Goal: Communication & Community: Answer question/provide support

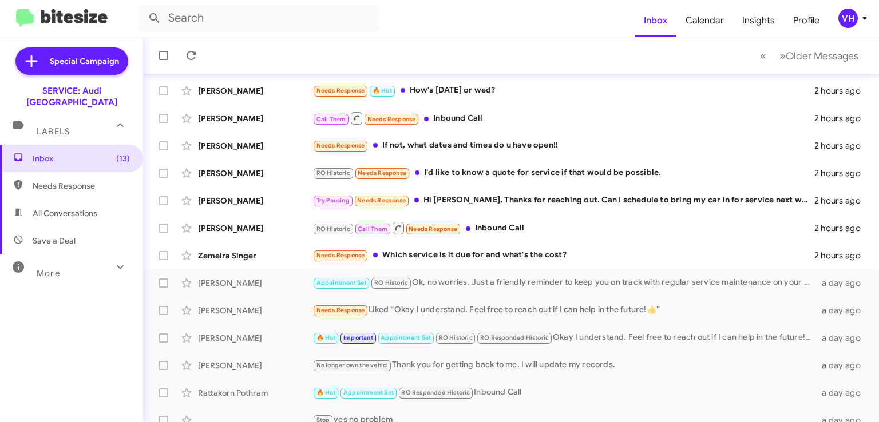
scroll to position [229, 0]
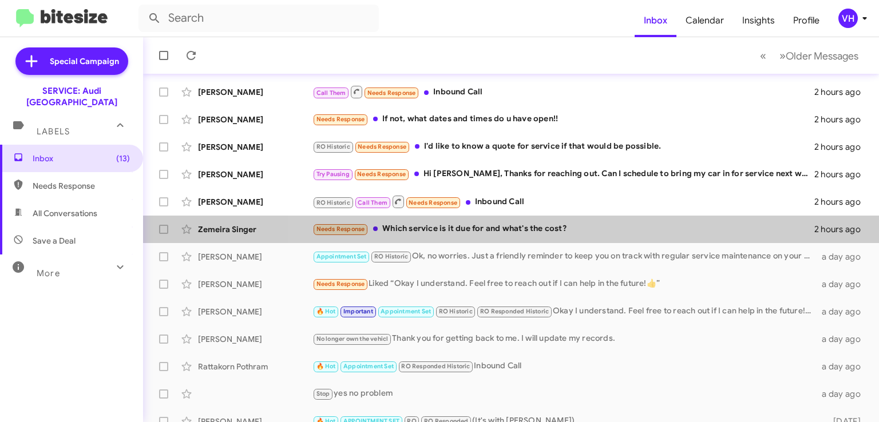
click at [553, 224] on div "Needs Response Which service is it due for and what's the cost?" at bounding box center [563, 229] width 502 height 13
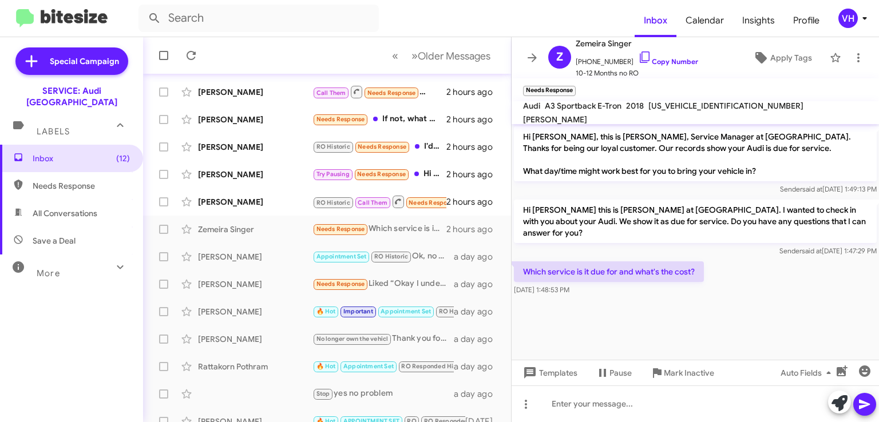
click at [689, 111] on span "[US_VEHICLE_IDENTIFICATION_NUMBER]" at bounding box center [725, 106] width 155 height 10
copy span "[US_VEHICLE_IDENTIFICATION_NUMBER]"
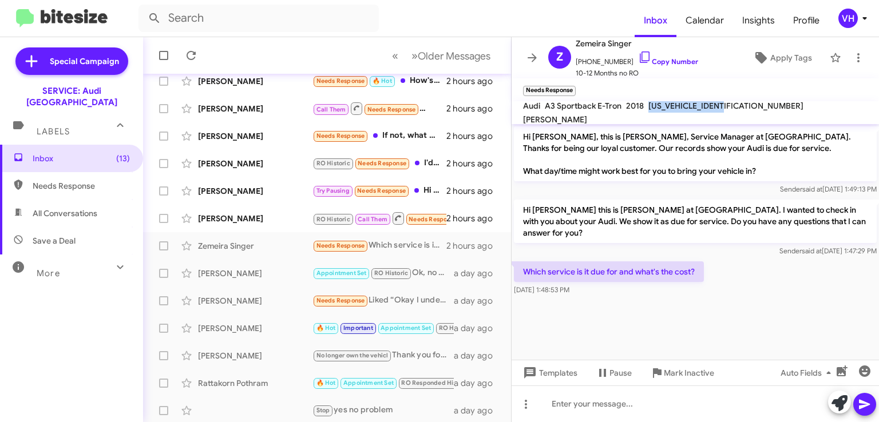
scroll to position [242, 0]
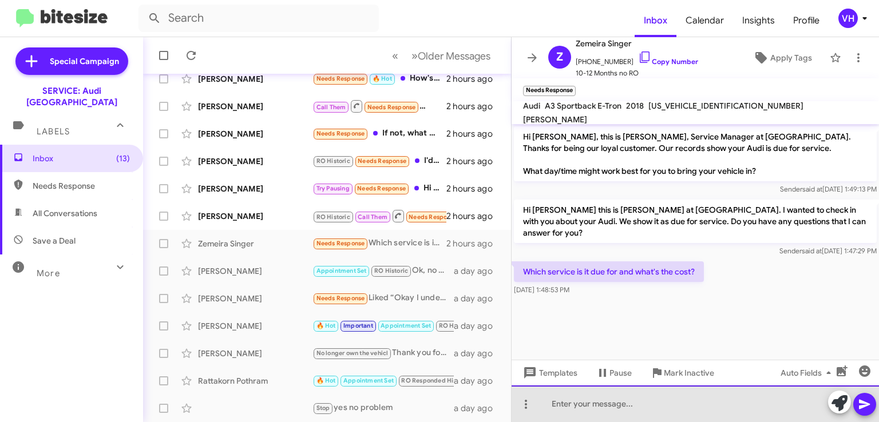
click at [610, 410] on div at bounding box center [695, 404] width 367 height 37
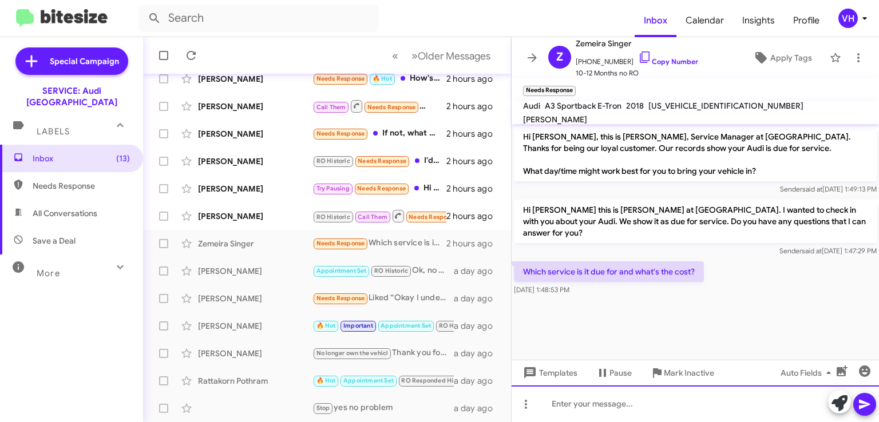
paste div
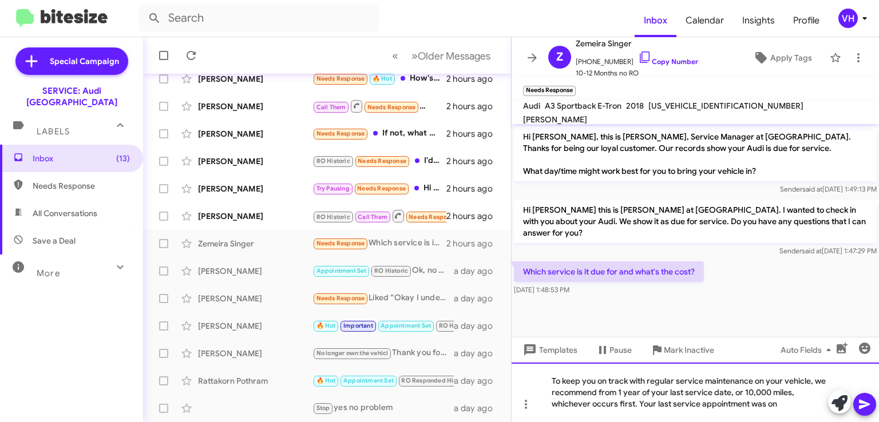
click at [800, 405] on div "To keep you on track with regular service maintenance on your vehicle, we recom…" at bounding box center [695, 393] width 367 height 60
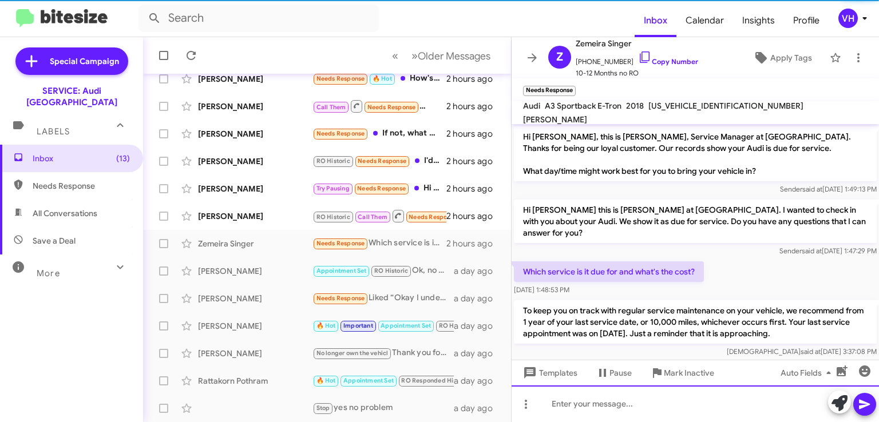
scroll to position [11, 0]
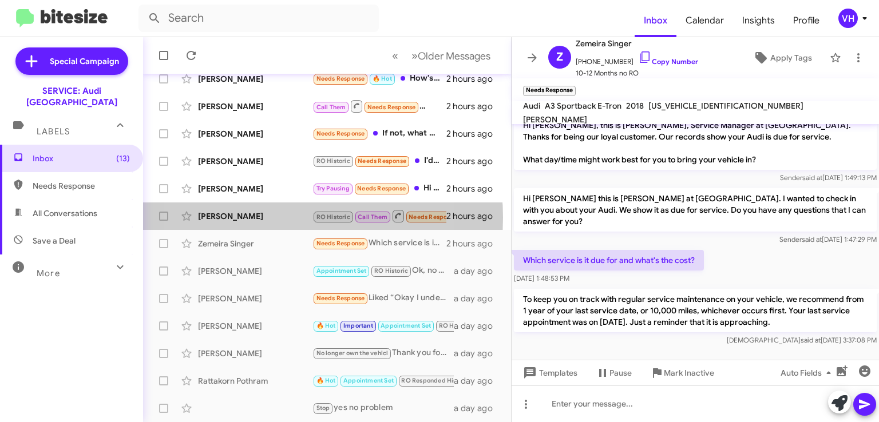
click at [260, 217] on div "[PERSON_NAME]" at bounding box center [255, 216] width 114 height 11
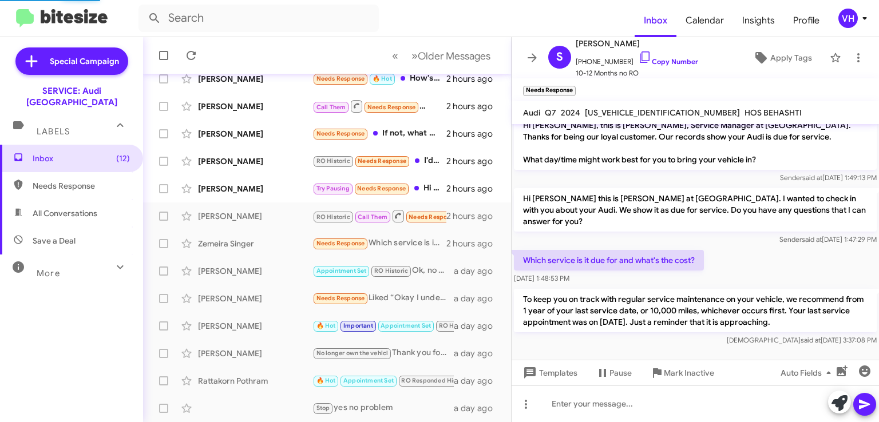
scroll to position [211, 0]
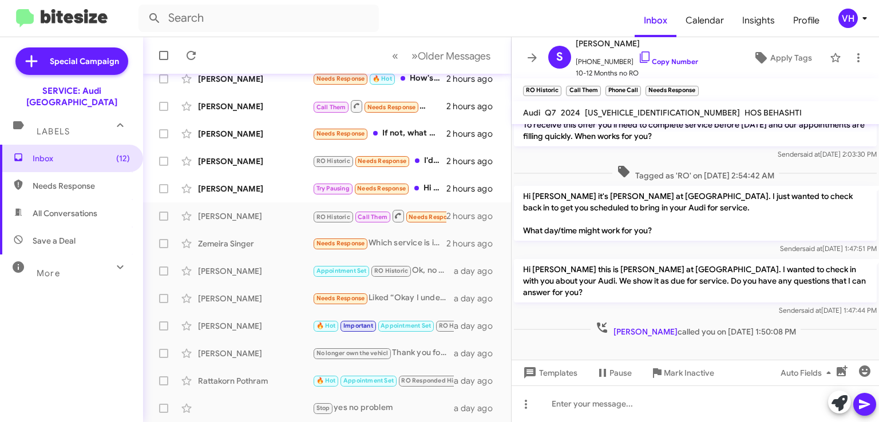
click at [694, 87] on span "×" at bounding box center [695, 85] width 7 height 14
click at [288, 193] on div "[PERSON_NAME]" at bounding box center [255, 188] width 114 height 11
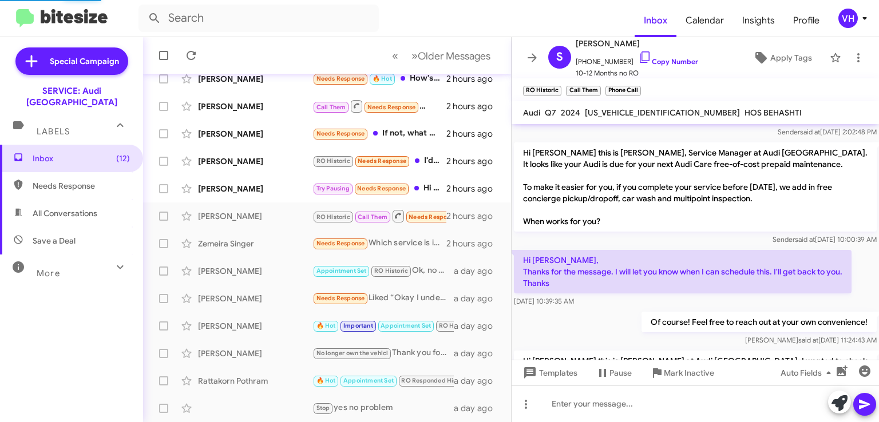
scroll to position [331, 0]
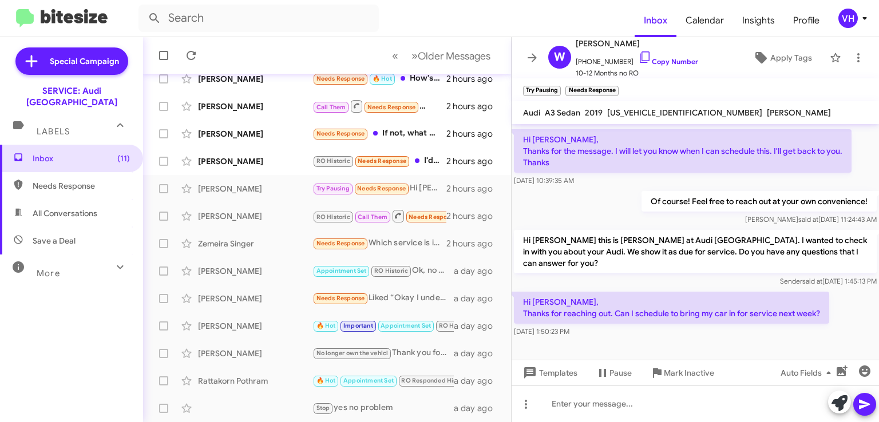
click at [663, 111] on span "[US_VEHICLE_IDENTIFICATION_NUMBER]" at bounding box center [684, 113] width 155 height 10
copy span "[US_VEHICLE_IDENTIFICATION_NUMBER]"
click at [632, 186] on div "Hi [PERSON_NAME], Thanks for the message. I will let you know when I can schedu…" at bounding box center [695, 158] width 367 height 62
click at [644, 108] on span "[US_VEHICLE_IDENTIFICATION_NUMBER]" at bounding box center [684, 113] width 155 height 10
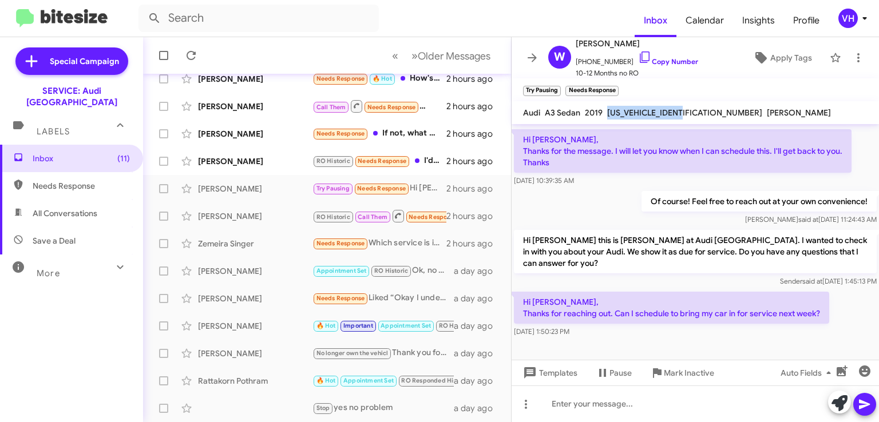
click at [644, 108] on span "[US_VEHICLE_IDENTIFICATION_NUMBER]" at bounding box center [684, 113] width 155 height 10
copy span "[US_VEHICLE_IDENTIFICATION_NUMBER]"
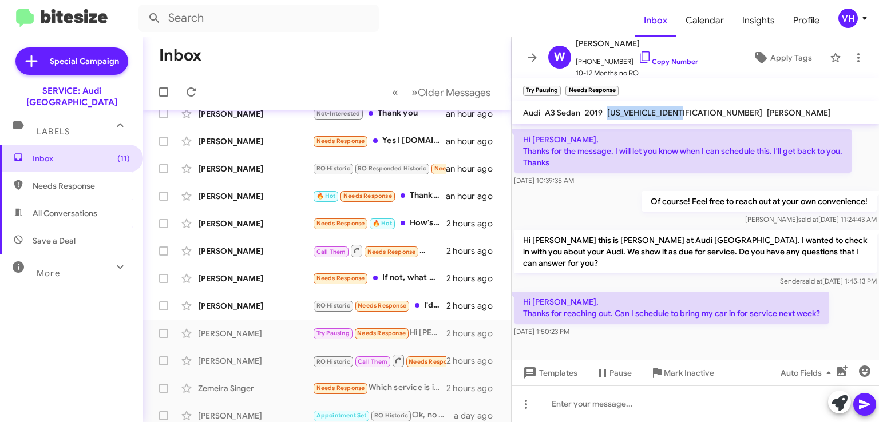
scroll to position [114, 0]
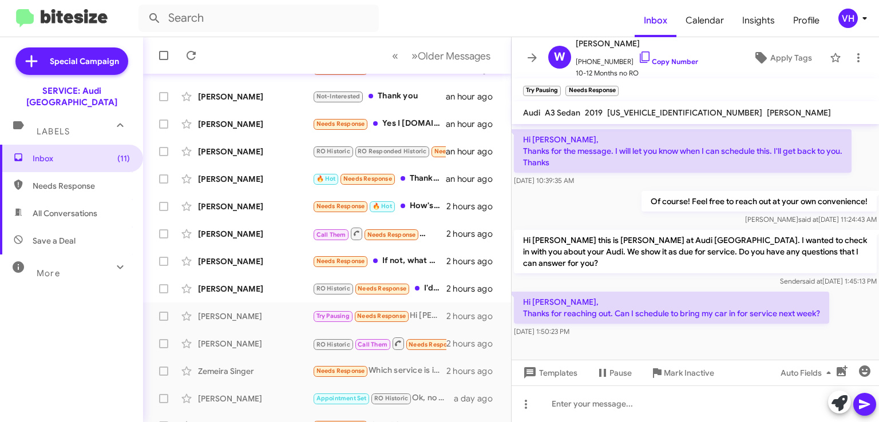
click at [647, 189] on div "Of course! Feel free to reach out at your own convenience! [PERSON_NAME] said a…" at bounding box center [695, 208] width 367 height 39
click at [652, 115] on span "[US_VEHICLE_IDENTIFICATION_NUMBER]" at bounding box center [684, 113] width 155 height 10
copy span "[US_VEHICLE_IDENTIFICATION_NUMBER]"
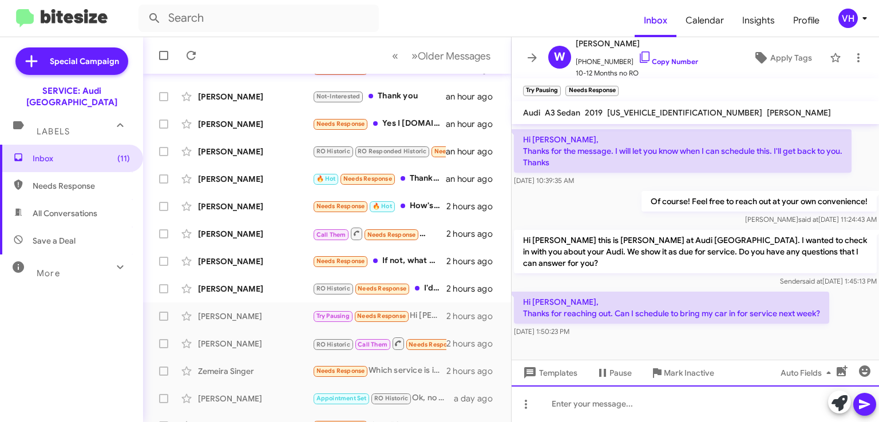
click at [604, 406] on div at bounding box center [695, 404] width 367 height 37
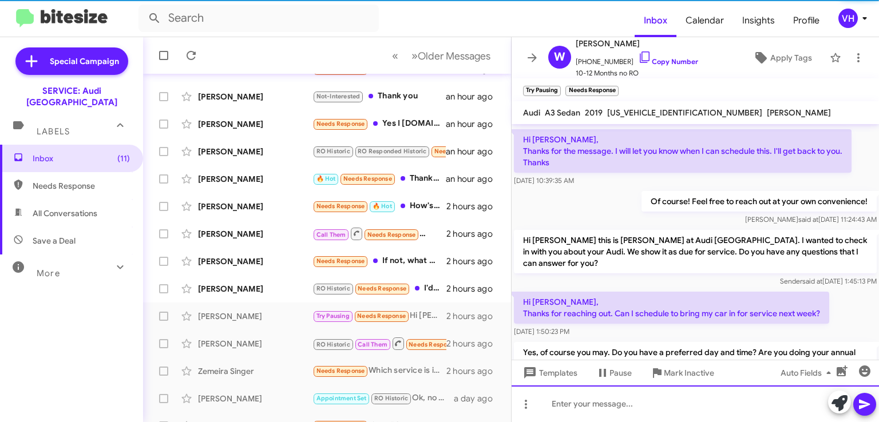
scroll to position [0, 0]
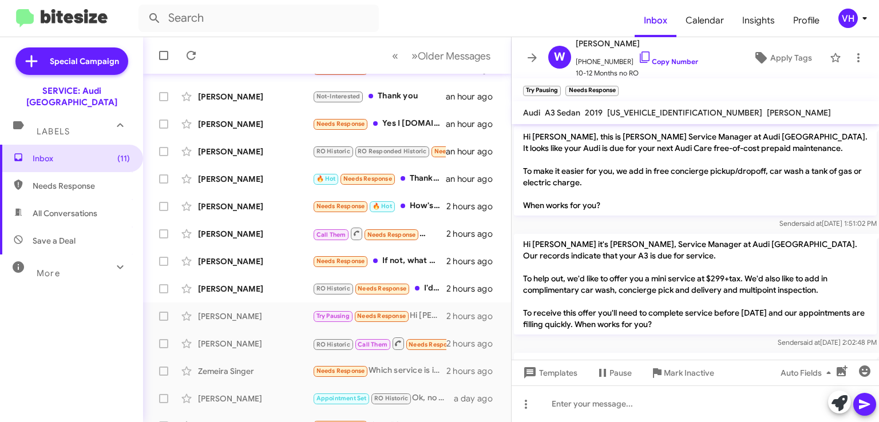
click at [250, 295] on div "[PERSON_NAME] RO Historic Needs Response I'd like to know a quote for service i…" at bounding box center [327, 289] width 350 height 23
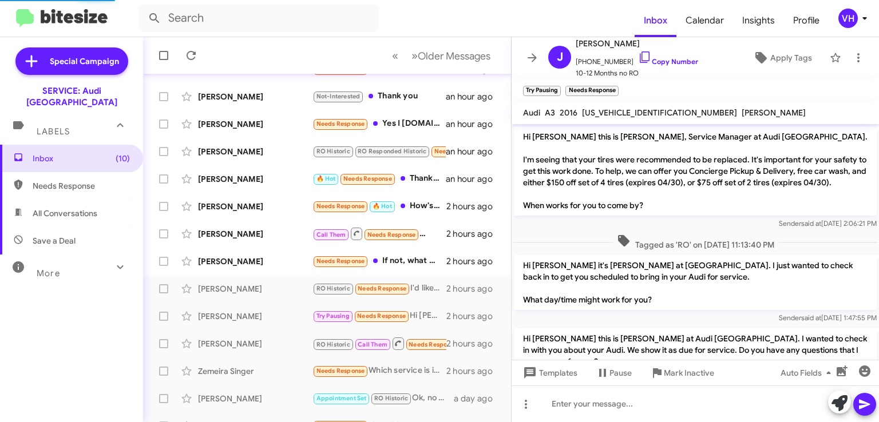
scroll to position [93, 0]
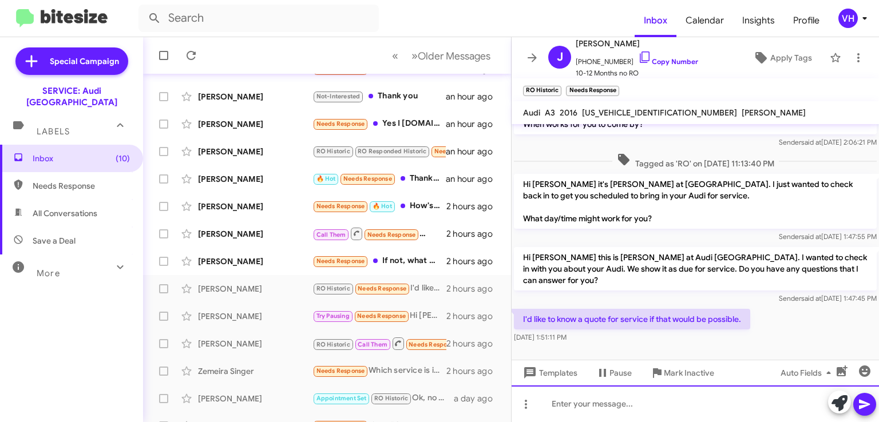
click at [652, 401] on div at bounding box center [695, 404] width 367 height 37
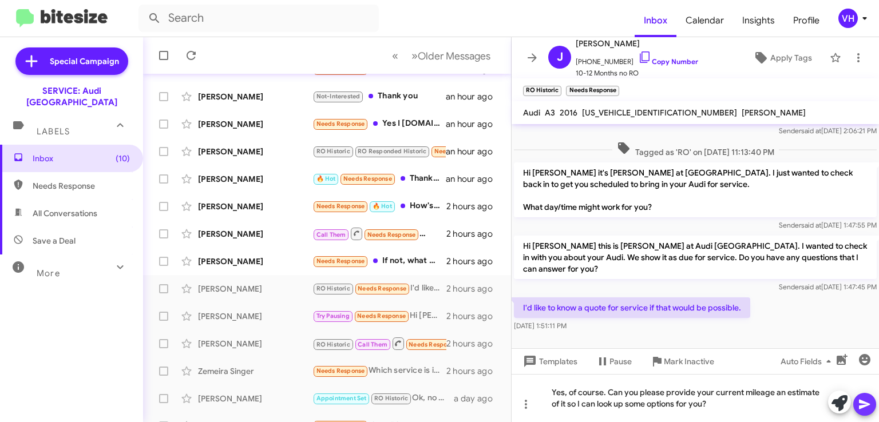
click at [861, 401] on icon at bounding box center [864, 405] width 11 height 10
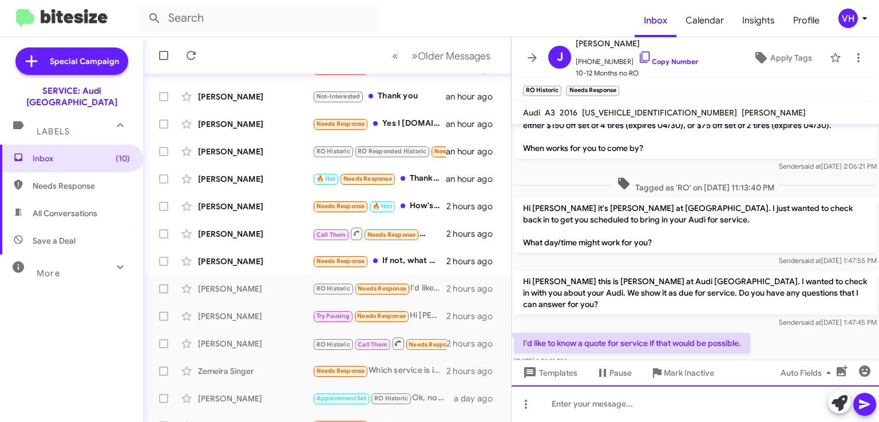
scroll to position [146, 0]
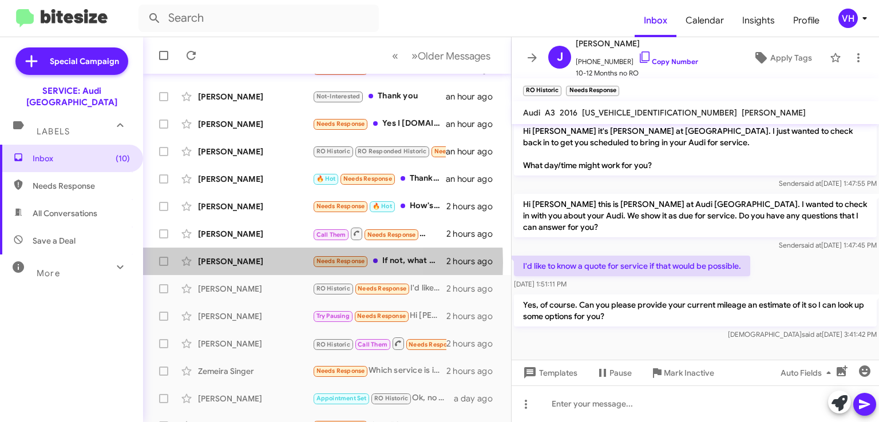
click at [245, 263] on div "[PERSON_NAME]" at bounding box center [255, 261] width 114 height 11
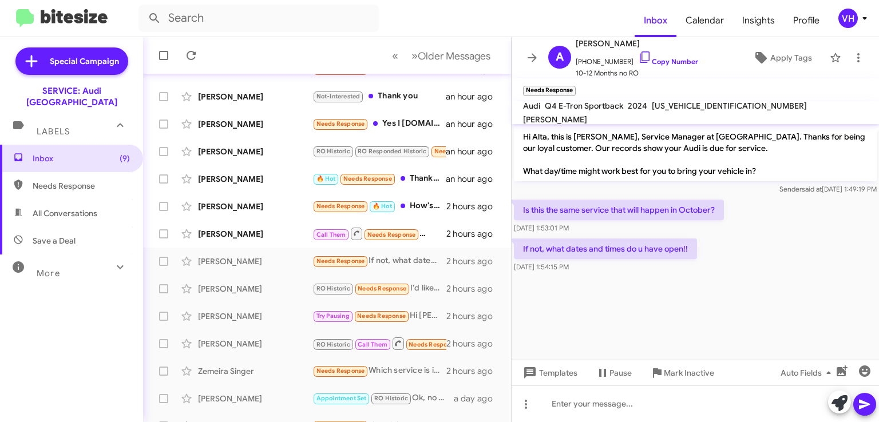
click at [672, 111] on span "[US_VEHICLE_IDENTIFICATION_NUMBER]" at bounding box center [729, 106] width 155 height 10
copy span "[US_VEHICLE_IDENTIFICATION_NUMBER]"
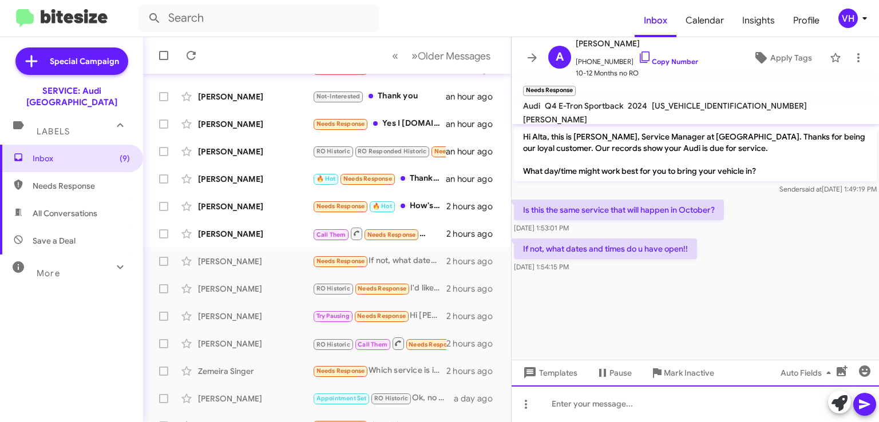
click at [735, 398] on div at bounding box center [695, 404] width 367 height 37
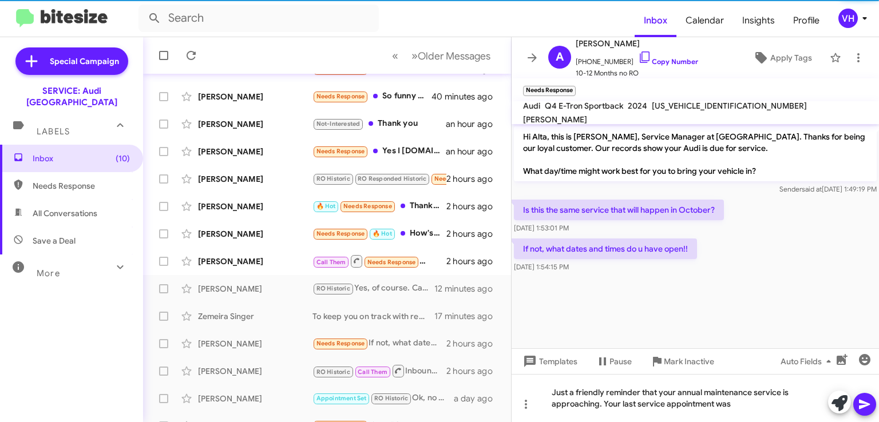
scroll to position [142, 0]
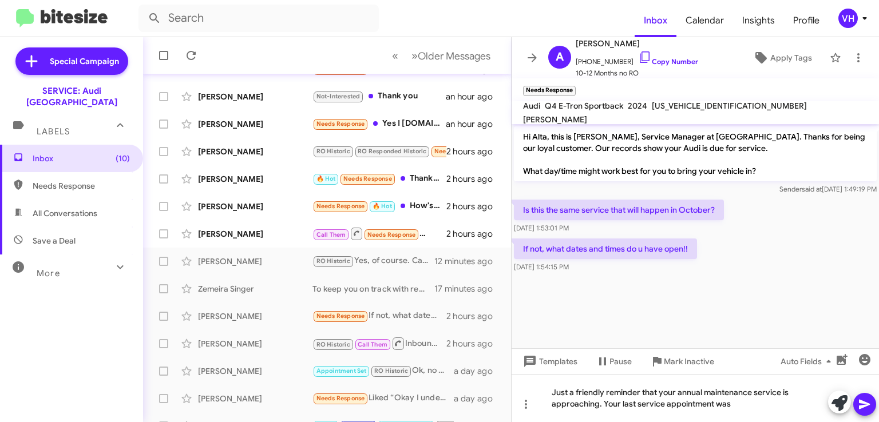
click at [847, 282] on div at bounding box center [695, 279] width 367 height 9
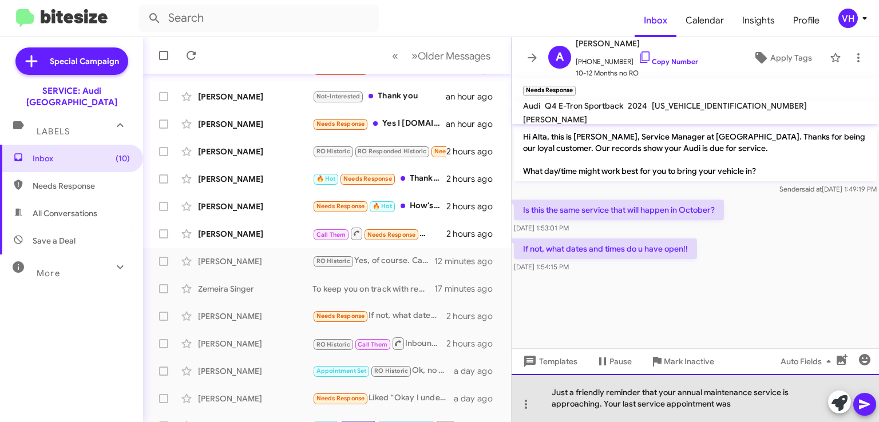
click at [748, 404] on div "Just a friendly reminder that your annual maintenance service is approaching. Y…" at bounding box center [695, 398] width 367 height 48
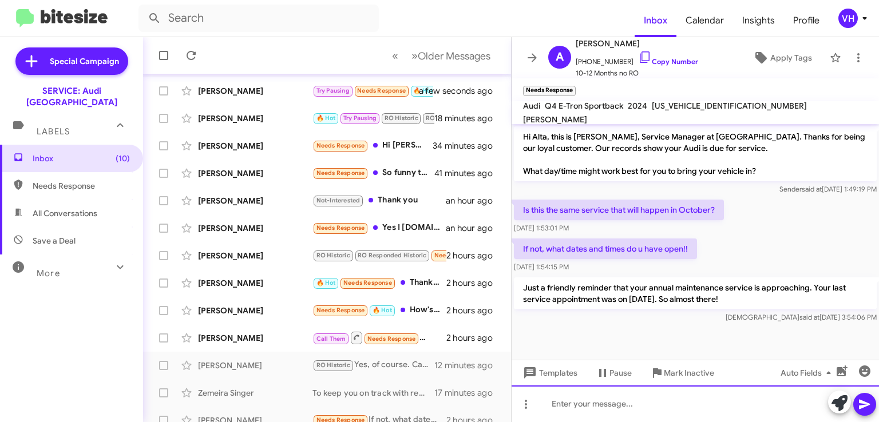
scroll to position [57, 0]
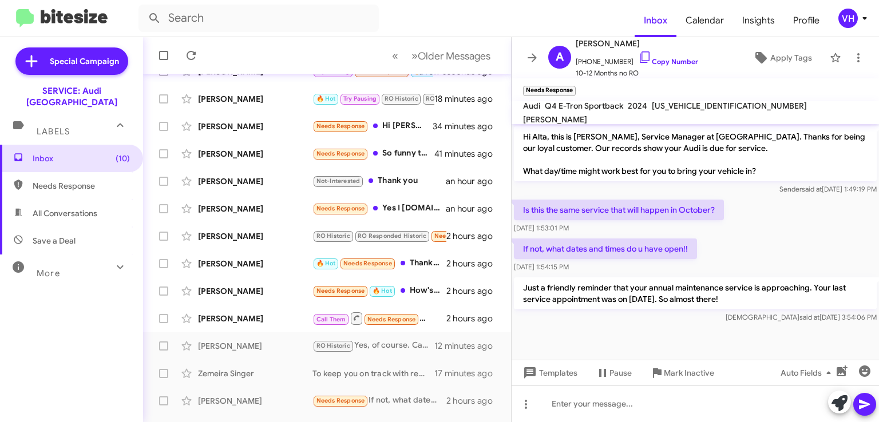
click at [274, 321] on div "[PERSON_NAME]" at bounding box center [255, 318] width 114 height 11
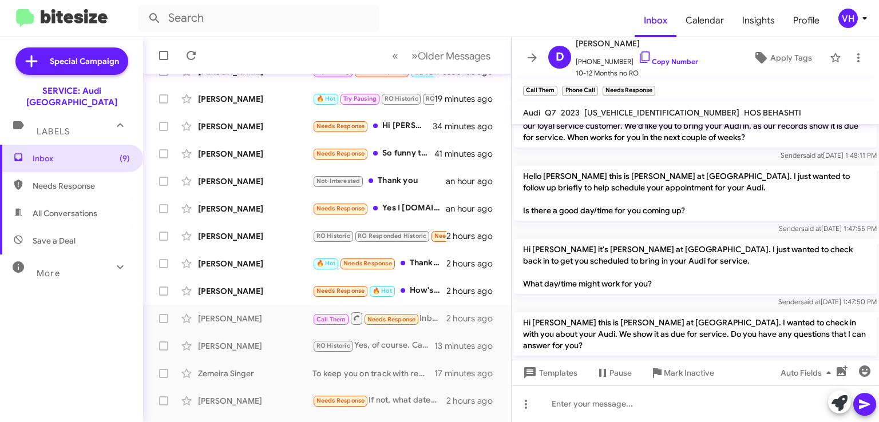
scroll to position [169, 0]
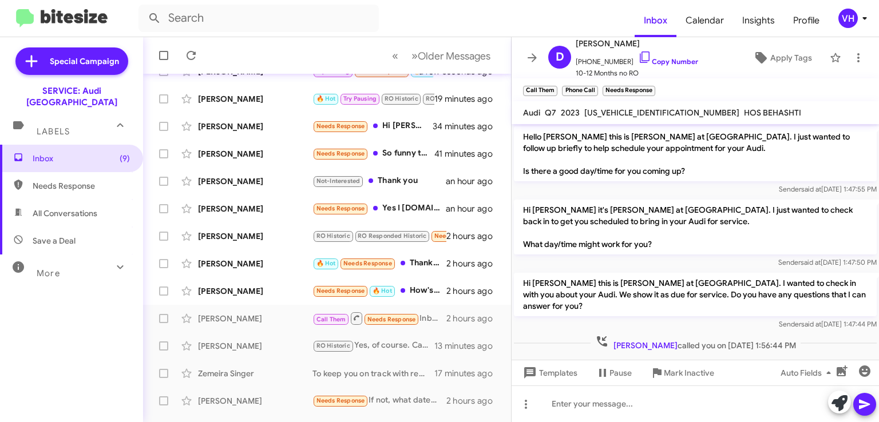
click at [655, 88] on span "×" at bounding box center [652, 85] width 7 height 14
click at [262, 290] on div "[PERSON_NAME]" at bounding box center [255, 291] width 114 height 11
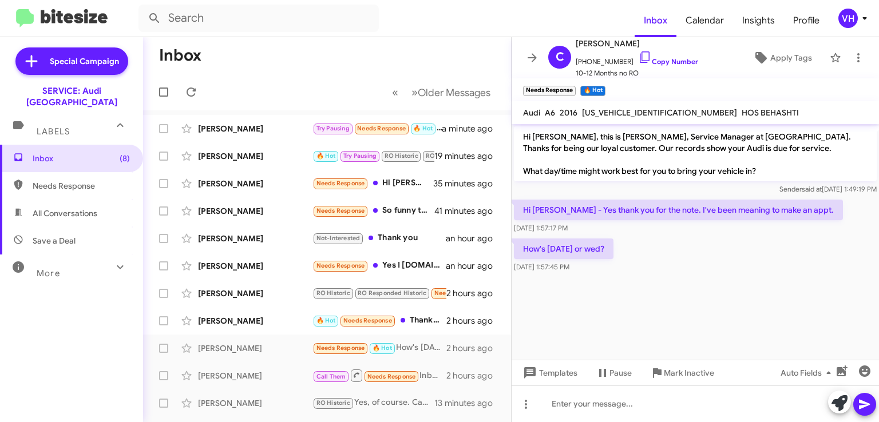
click at [655, 110] on span "[US_VEHICLE_IDENTIFICATION_NUMBER]" at bounding box center [659, 113] width 155 height 10
copy span "[US_VEHICLE_IDENTIFICATION_NUMBER]"
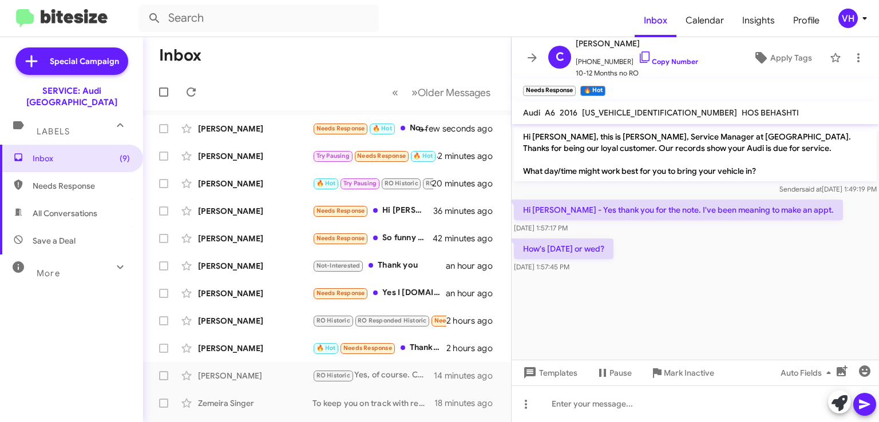
click at [657, 249] on div "How's [DATE] or wed? [DATE] 1:57:45 PM" at bounding box center [695, 255] width 367 height 39
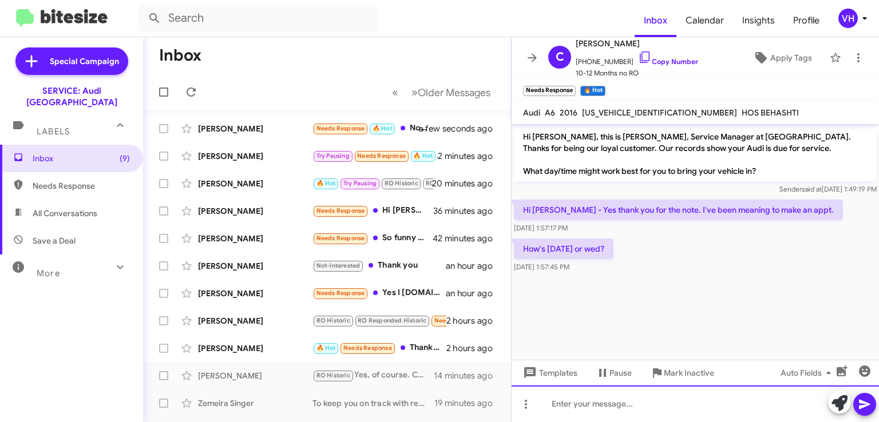
click at [628, 401] on div at bounding box center [695, 404] width 367 height 37
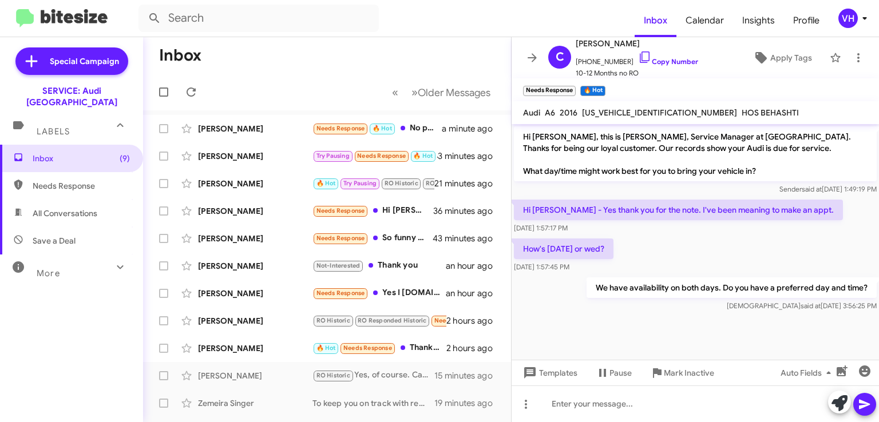
click at [228, 346] on div "[PERSON_NAME]" at bounding box center [255, 348] width 114 height 11
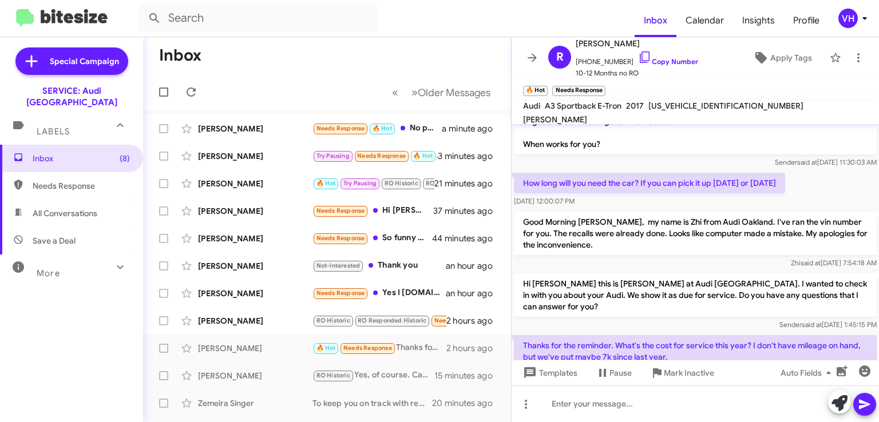
scroll to position [98, 0]
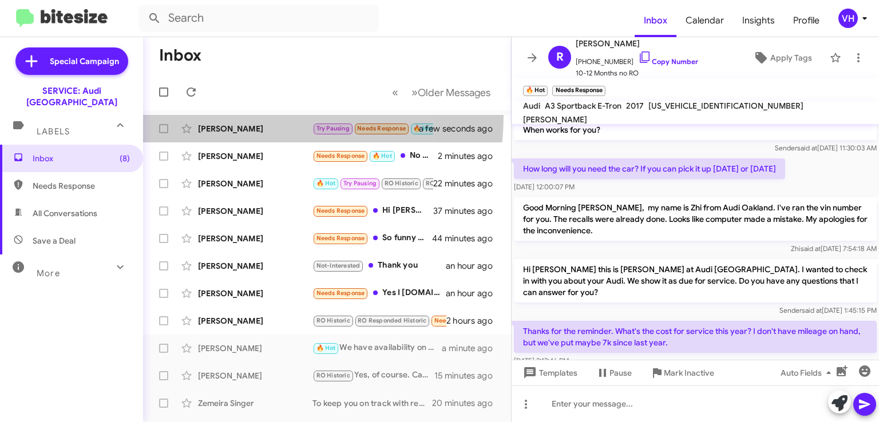
click at [251, 115] on span "[PERSON_NAME] Try Pausing Needs Response 🔥 Hot What is included in the annual s…" at bounding box center [327, 128] width 368 height 27
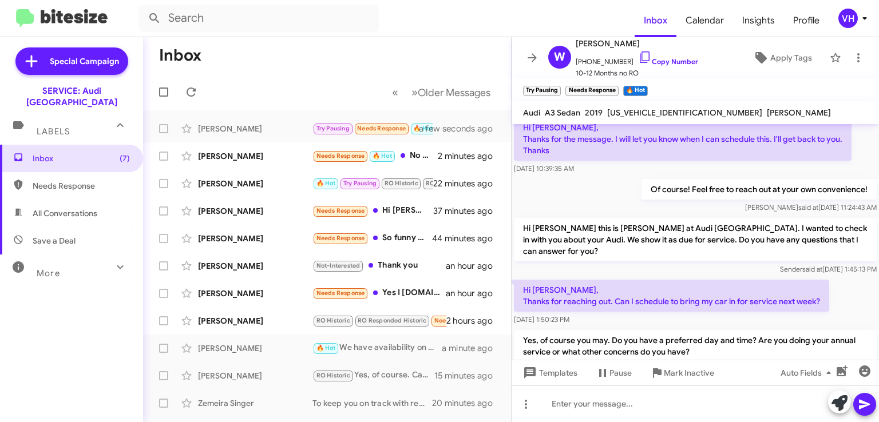
scroll to position [491, 0]
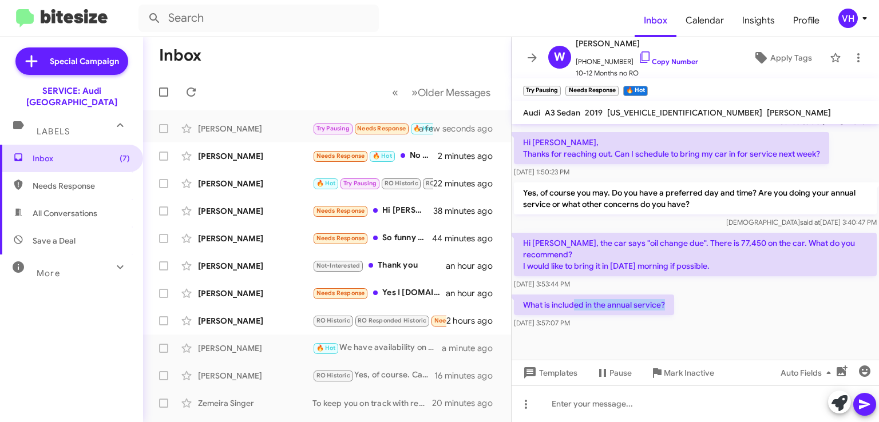
drag, startPoint x: 688, startPoint y: 318, endPoint x: 576, endPoint y: 287, distance: 116.3
click at [574, 292] on div "What is included in the annual service? [DATE] 3:57:07 PM" at bounding box center [695, 311] width 367 height 39
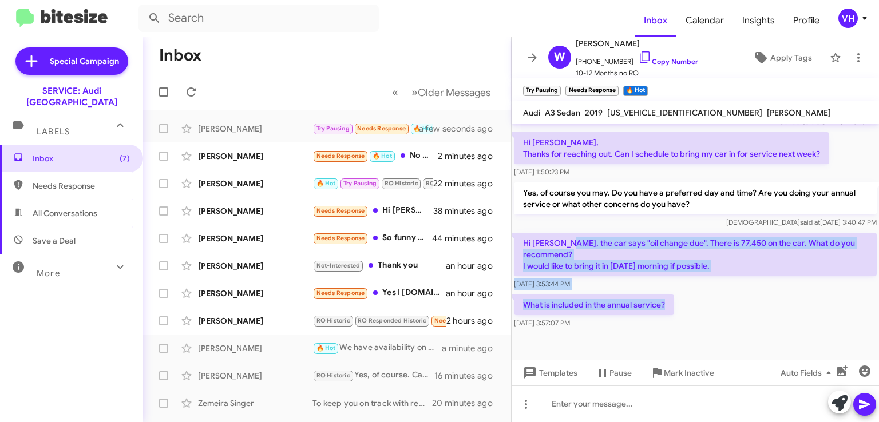
drag, startPoint x: 565, startPoint y: 232, endPoint x: 744, endPoint y: 312, distance: 195.4
click at [741, 303] on div "What is included in the annual service? [DATE] 3:57:07 PM" at bounding box center [695, 311] width 367 height 39
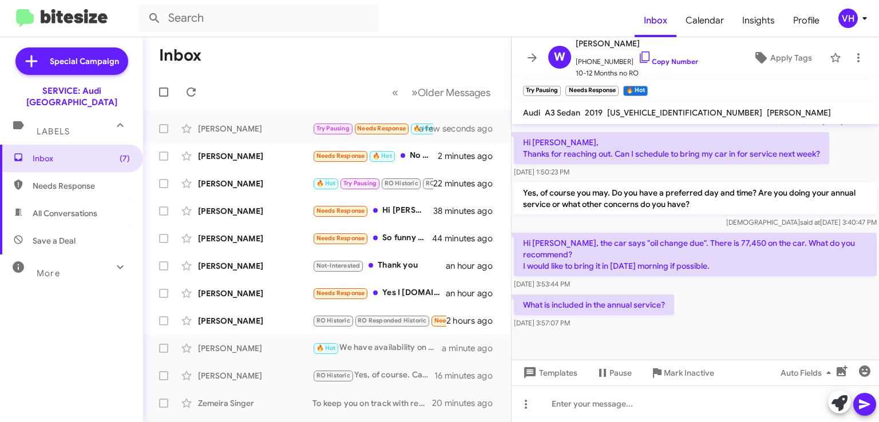
drag, startPoint x: 689, startPoint y: 319, endPoint x: 623, endPoint y: 250, distance: 95.9
click at [615, 235] on p "Hi [PERSON_NAME], the car says "oil change due". There is 77,450 on the car. Wh…" at bounding box center [695, 254] width 363 height 43
drag, startPoint x: 612, startPoint y: 241, endPoint x: 679, endPoint y: 320, distance: 103.6
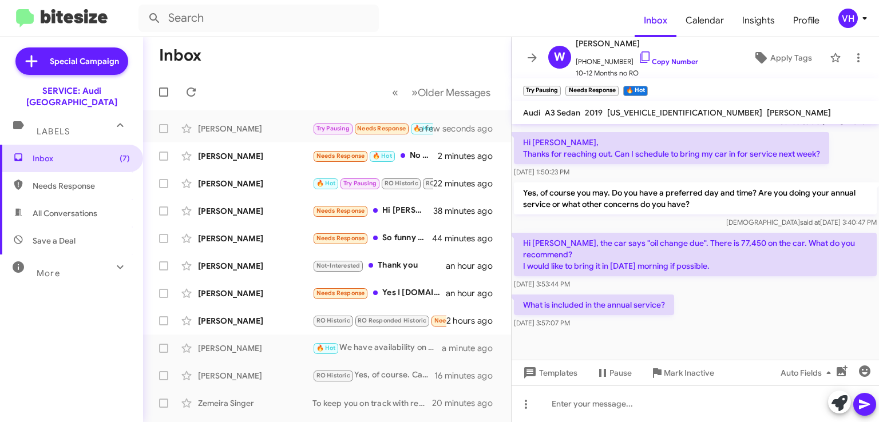
click at [684, 316] on div "What is included in the annual service? [DATE] 3:57:07 PM" at bounding box center [695, 311] width 367 height 39
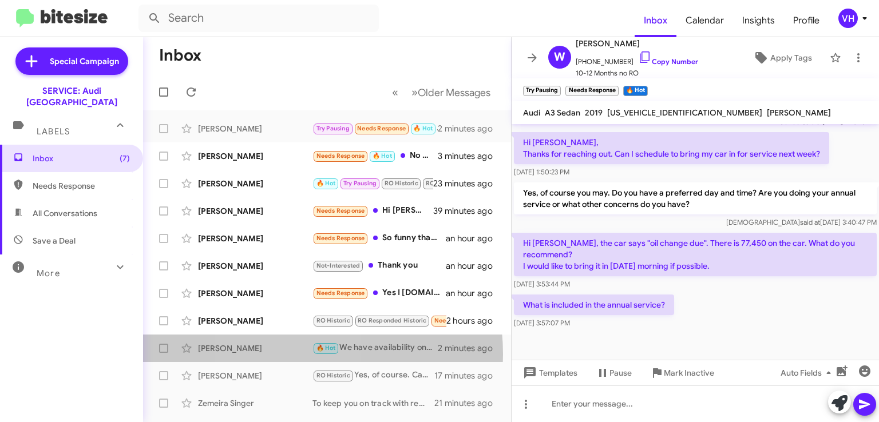
click at [286, 354] on div "[PERSON_NAME] 🔥 Hot We have availability on both days. Do you have a preferred …" at bounding box center [327, 348] width 350 height 23
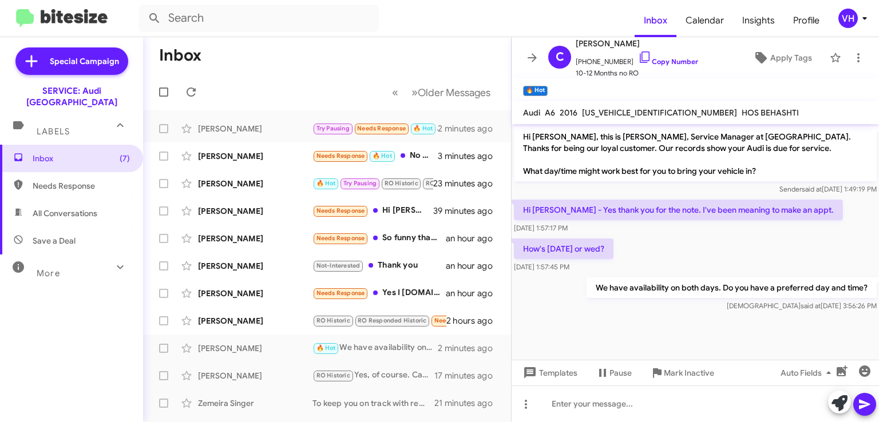
click at [274, 326] on div "[PERSON_NAME]" at bounding box center [255, 320] width 114 height 11
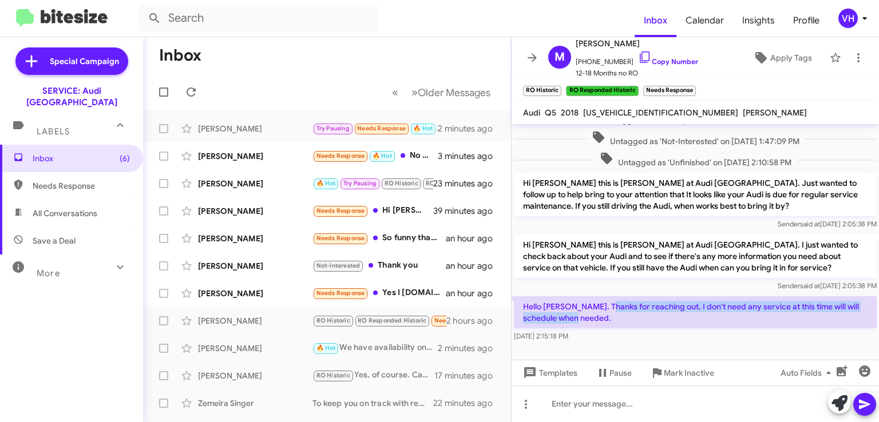
drag, startPoint x: 683, startPoint y: 298, endPoint x: 600, endPoint y: 264, distance: 89.6
click at [601, 268] on div "Hi [PERSON_NAME], this is [PERSON_NAME], Service Manager at Audi [GEOGRAPHIC_DA…" at bounding box center [695, 21] width 367 height 646
click at [597, 248] on p "Hi [PERSON_NAME] this is [PERSON_NAME] at Audi [GEOGRAPHIC_DATA]. I just wanted…" at bounding box center [695, 256] width 363 height 43
click at [260, 320] on div "[PERSON_NAME]" at bounding box center [255, 320] width 114 height 11
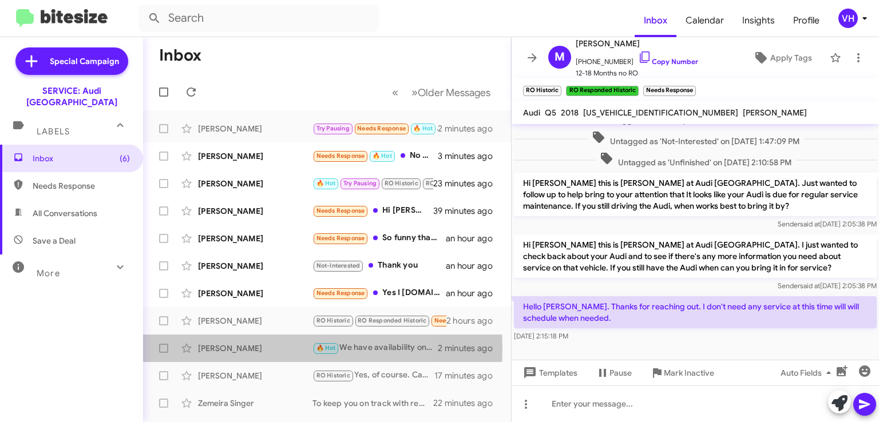
click at [251, 348] on div "[PERSON_NAME]" at bounding box center [255, 348] width 114 height 11
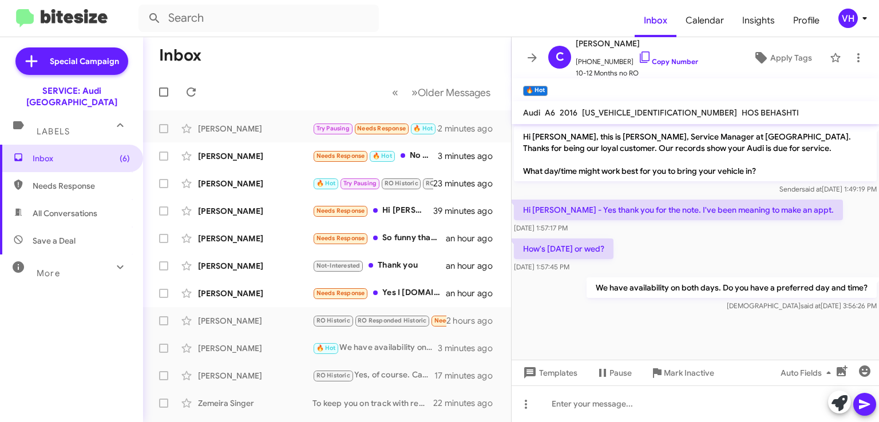
click at [253, 324] on div "[PERSON_NAME]" at bounding box center [255, 320] width 114 height 11
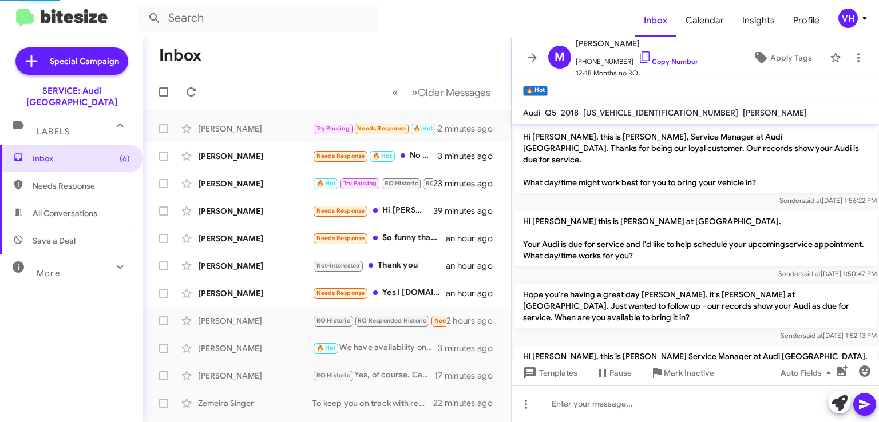
scroll to position [426, 0]
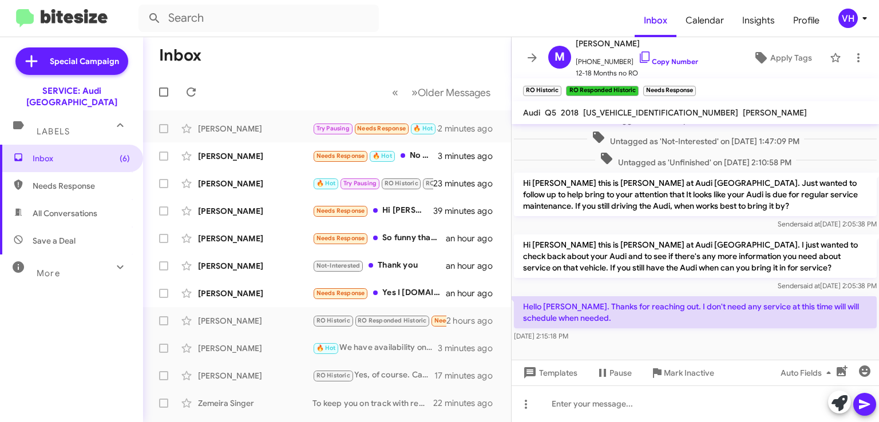
click at [610, 113] on span "[US_VEHICLE_IDENTIFICATION_NUMBER]" at bounding box center [660, 113] width 155 height 10
copy span "[US_VEHICLE_IDENTIFICATION_NUMBER]"
click at [676, 280] on div "Sender said at [DATE] 2:05:38 PM" at bounding box center [695, 285] width 363 height 11
click at [623, 113] on span "[US_VEHICLE_IDENTIFICATION_NUMBER]" at bounding box center [660, 113] width 155 height 10
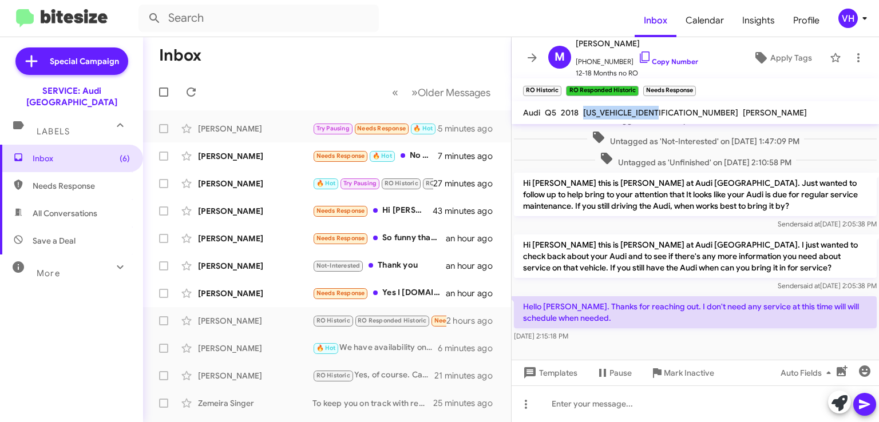
click at [623, 113] on span "[US_VEHICLE_IDENTIFICATION_NUMBER]" at bounding box center [660, 113] width 155 height 10
copy span "[US_VEHICLE_IDENTIFICATION_NUMBER]"
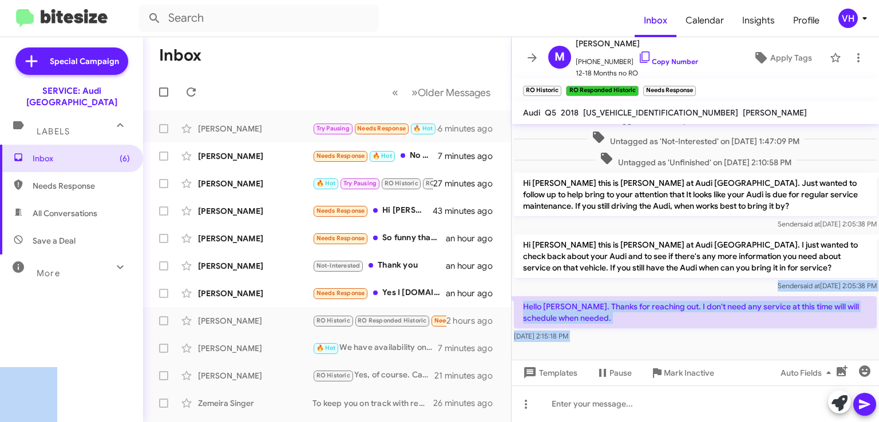
drag, startPoint x: 639, startPoint y: 328, endPoint x: 612, endPoint y: 265, distance: 69.2
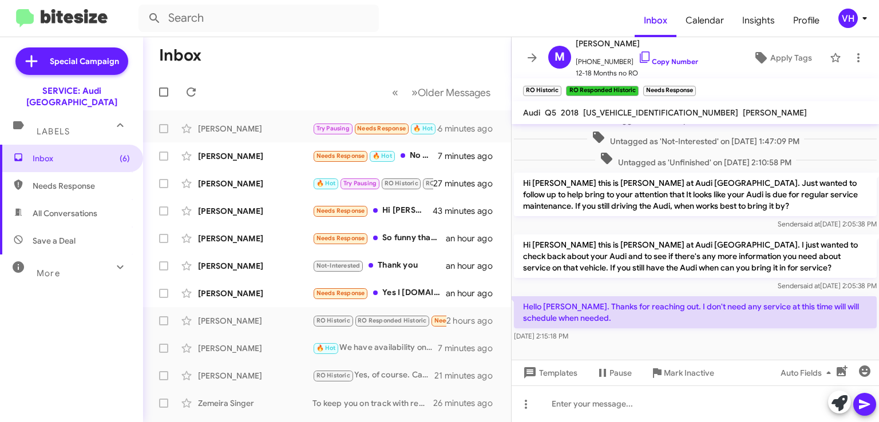
click at [602, 235] on p "Hi [PERSON_NAME] this is [PERSON_NAME] at Audi [GEOGRAPHIC_DATA]. I just wanted…" at bounding box center [695, 256] width 363 height 43
drag, startPoint x: 561, startPoint y: 258, endPoint x: 596, endPoint y: 317, distance: 68.8
click at [593, 317] on div "Hi [PERSON_NAME], this is [PERSON_NAME], Service Manager at Audi [GEOGRAPHIC_DA…" at bounding box center [695, 21] width 367 height 646
click at [600, 331] on div "[DATE] 2:15:18 PM" at bounding box center [695, 336] width 363 height 11
click at [609, 187] on p "Hi [PERSON_NAME] this is [PERSON_NAME] at Audi [GEOGRAPHIC_DATA]. Just wanted t…" at bounding box center [695, 194] width 363 height 43
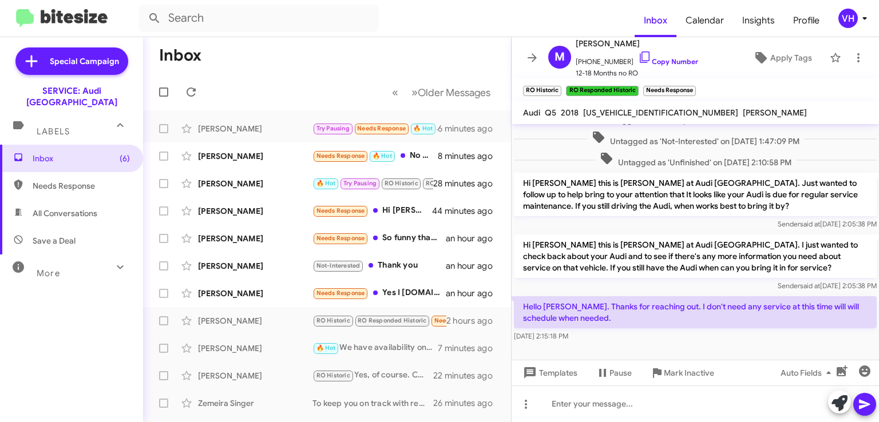
click at [638, 110] on span "[US_VEHICLE_IDENTIFICATION_NUMBER]" at bounding box center [660, 113] width 155 height 10
click at [639, 109] on span "[US_VEHICLE_IDENTIFICATION_NUMBER]" at bounding box center [660, 113] width 155 height 10
copy span "[US_VEHICLE_IDENTIFICATION_NUMBER]"
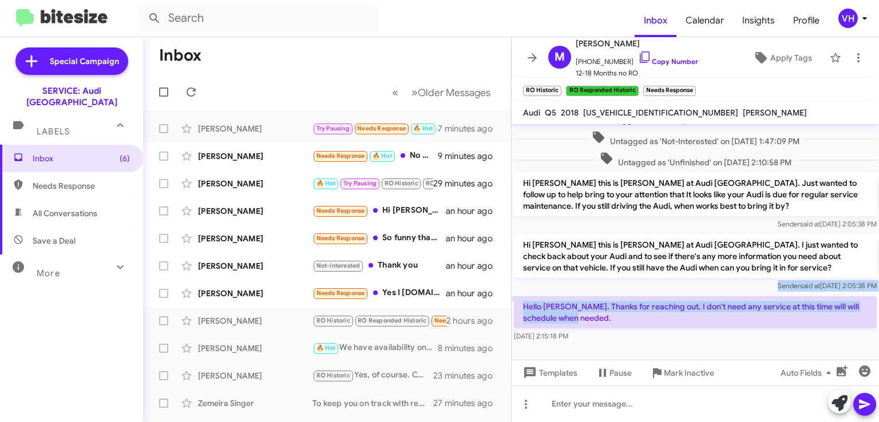
drag, startPoint x: 752, startPoint y: 297, endPoint x: 698, endPoint y: 257, distance: 67.2
click at [698, 257] on div "Hi [PERSON_NAME], this is [PERSON_NAME], Service Manager at Audi [GEOGRAPHIC_DA…" at bounding box center [695, 21] width 367 height 646
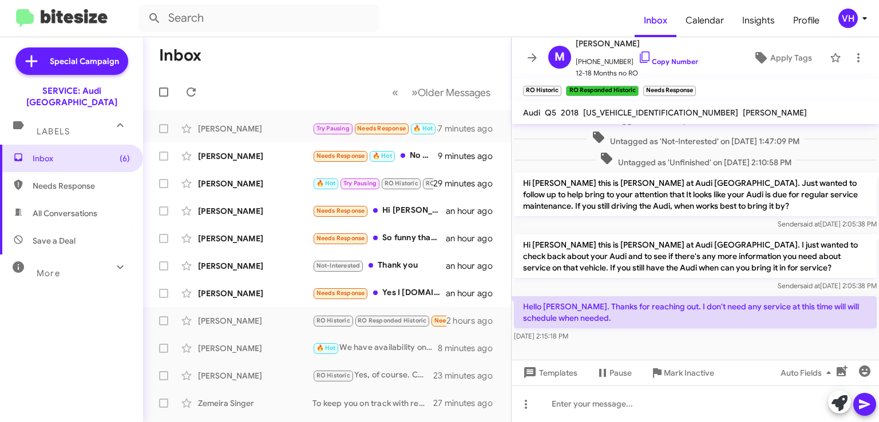
click at [663, 235] on p "Hi [PERSON_NAME] this is [PERSON_NAME] at Audi [GEOGRAPHIC_DATA]. I just wanted…" at bounding box center [695, 256] width 363 height 43
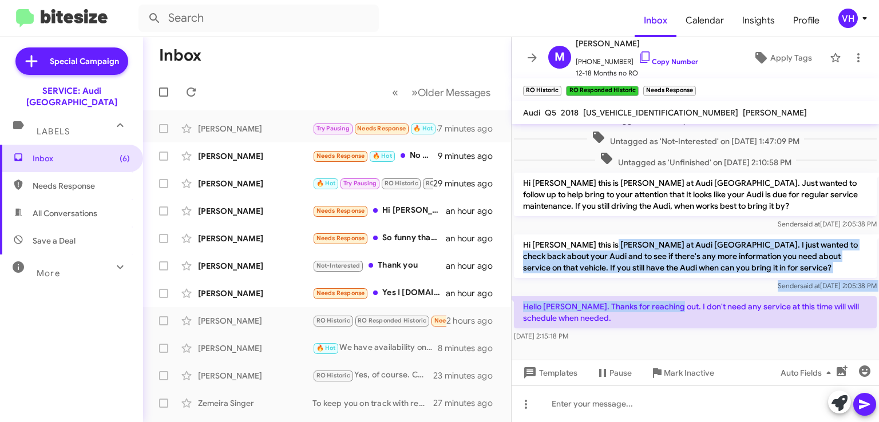
drag, startPoint x: 616, startPoint y: 236, endPoint x: 661, endPoint y: 290, distance: 69.8
click at [661, 290] on div "Hi [PERSON_NAME], this is [PERSON_NAME], Service Manager at Audi [GEOGRAPHIC_DA…" at bounding box center [695, 21] width 367 height 646
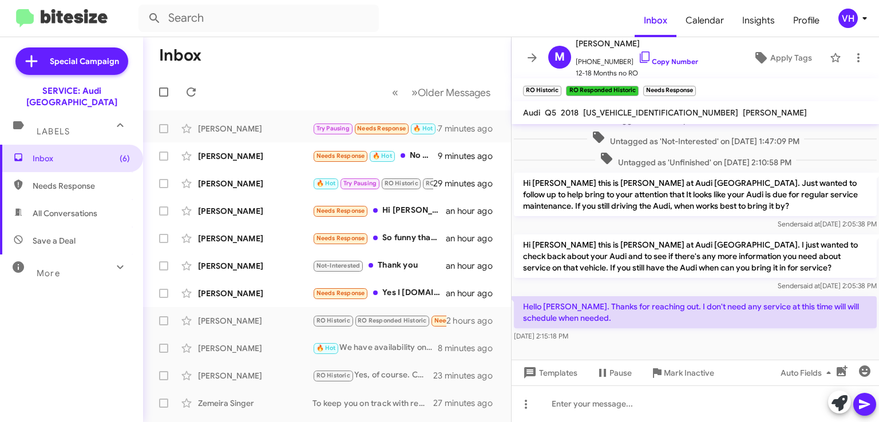
click at [663, 296] on p "Hello [PERSON_NAME]. Thanks for reaching out. I don't need any service at this …" at bounding box center [695, 312] width 363 height 32
click at [785, 56] on span "Apply Tags" at bounding box center [791, 57] width 42 height 21
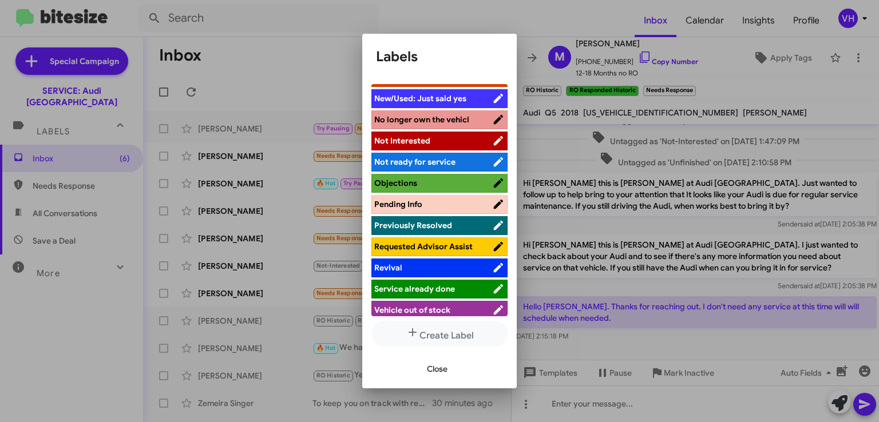
scroll to position [336, 0]
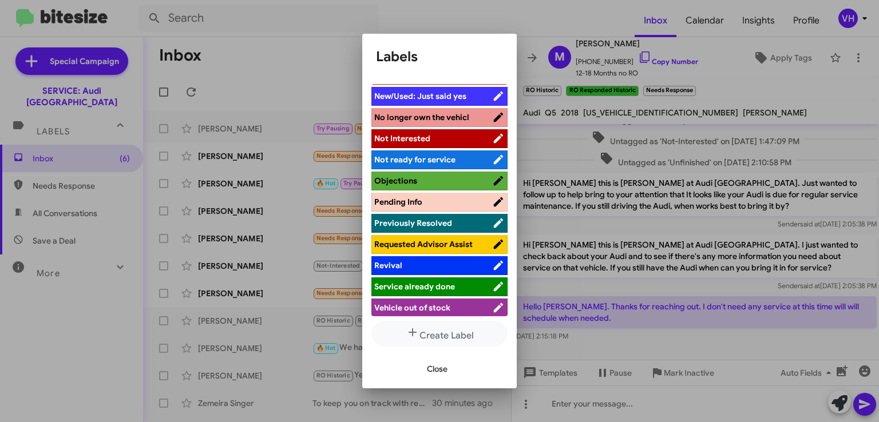
click at [556, 284] on div at bounding box center [439, 211] width 879 height 422
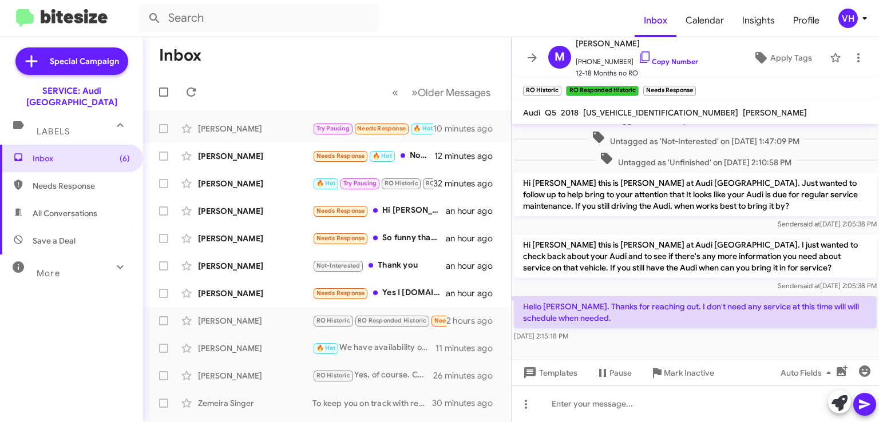
click at [569, 370] on span "Templates" at bounding box center [549, 373] width 57 height 21
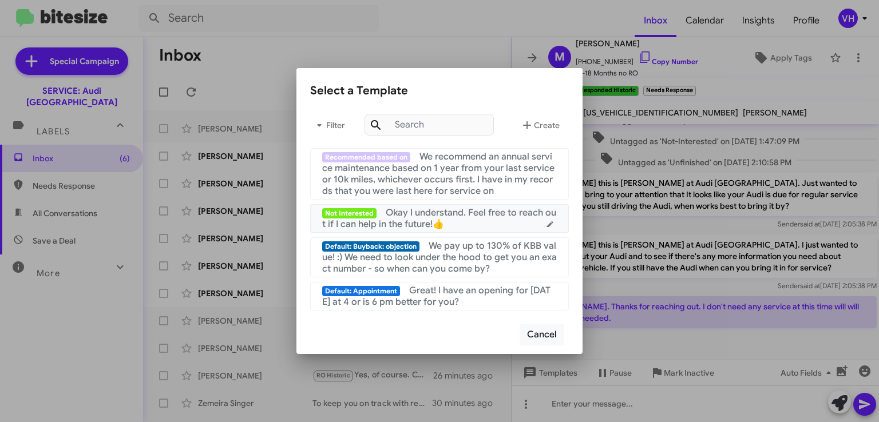
click at [507, 221] on div "Not Interested Okay I understand. Feel free to reach out if I can help in the f…" at bounding box center [439, 218] width 235 height 23
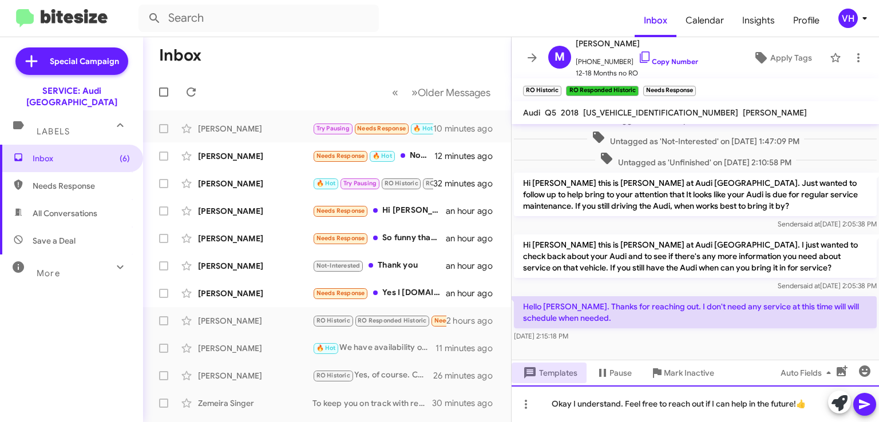
click at [810, 406] on div "Okay I understand. Feel free to reach out if I can help in the future!👍" at bounding box center [695, 404] width 367 height 37
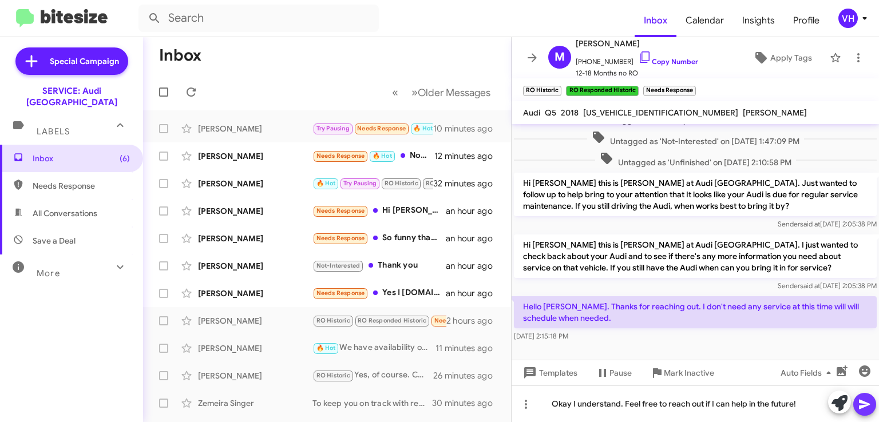
click at [863, 403] on icon at bounding box center [865, 405] width 14 height 14
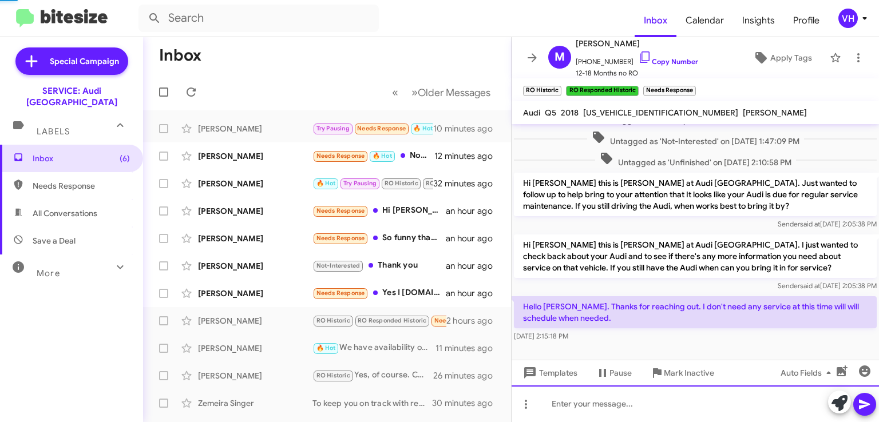
scroll to position [0, 0]
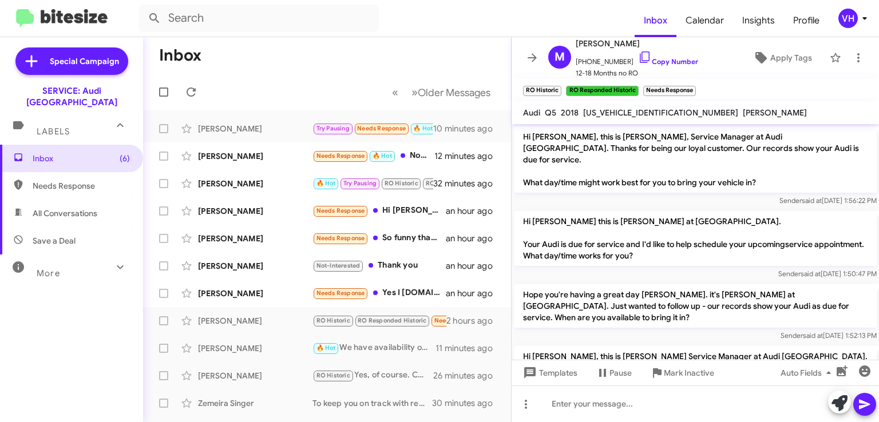
click at [692, 85] on span "×" at bounding box center [693, 85] width 7 height 14
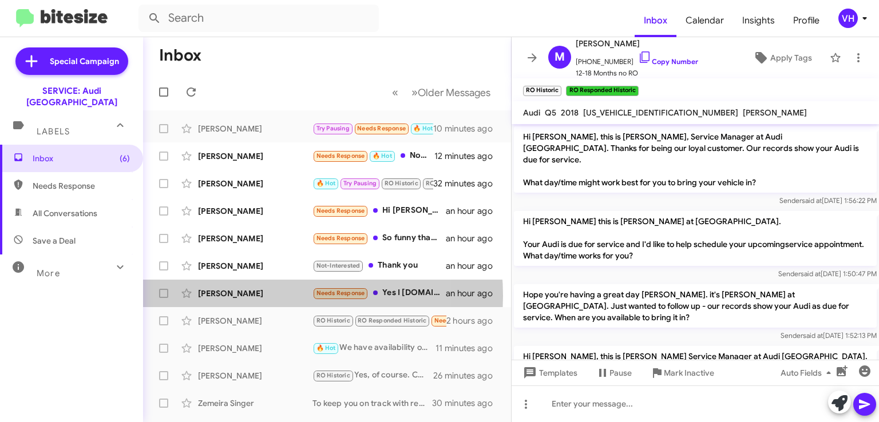
click at [259, 296] on div "[PERSON_NAME]" at bounding box center [255, 293] width 114 height 11
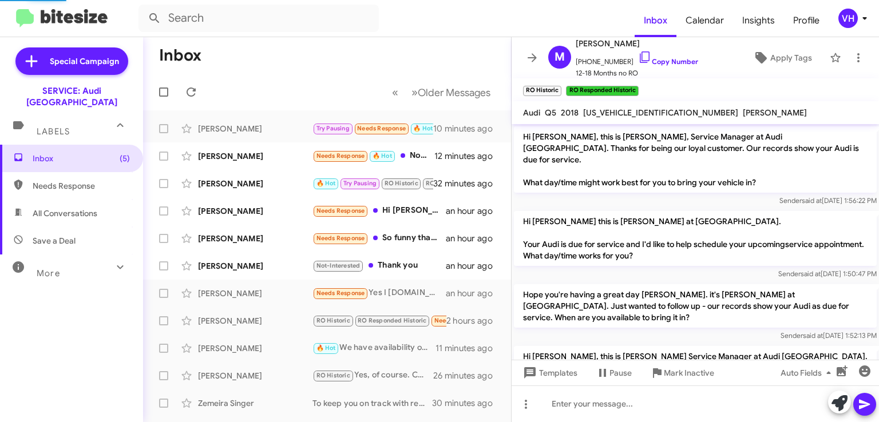
scroll to position [11, 0]
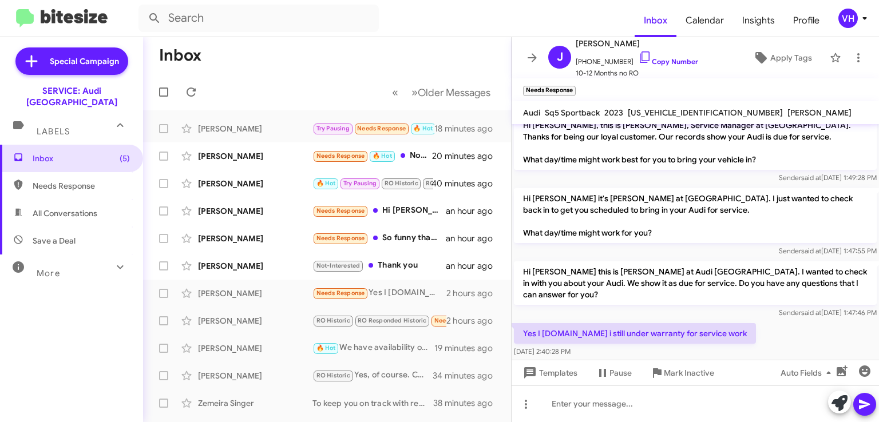
click at [654, 117] on span "[US_VEHICLE_IDENTIFICATION_NUMBER]" at bounding box center [705, 113] width 155 height 10
copy span "[US_VEHICLE_IDENTIFICATION_NUMBER]"
click at [855, 221] on p "Hi [PERSON_NAME] it's [PERSON_NAME] at [GEOGRAPHIC_DATA]. I just wanted to chec…" at bounding box center [695, 215] width 363 height 55
click at [746, 307] on div "Hi [PERSON_NAME] this is [PERSON_NAME] at Audi [GEOGRAPHIC_DATA]. I wanted to c…" at bounding box center [695, 290] width 367 height 62
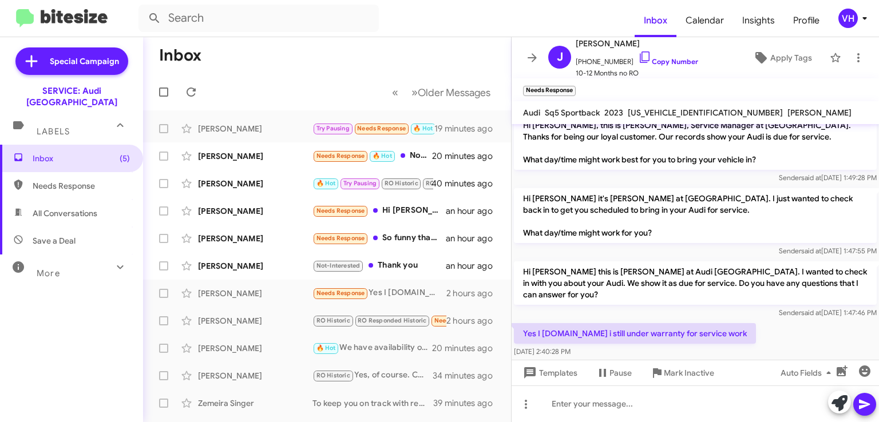
click at [641, 110] on span "[US_VEHICLE_IDENTIFICATION_NUMBER]" at bounding box center [705, 113] width 155 height 10
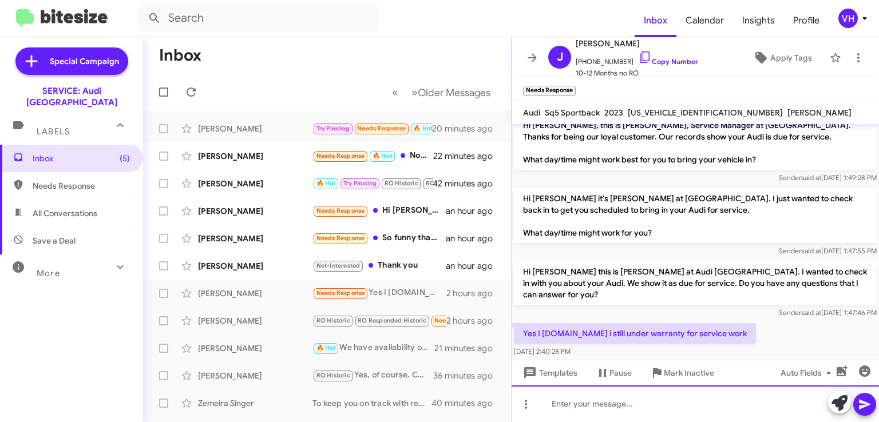
click at [683, 402] on div at bounding box center [695, 404] width 367 height 37
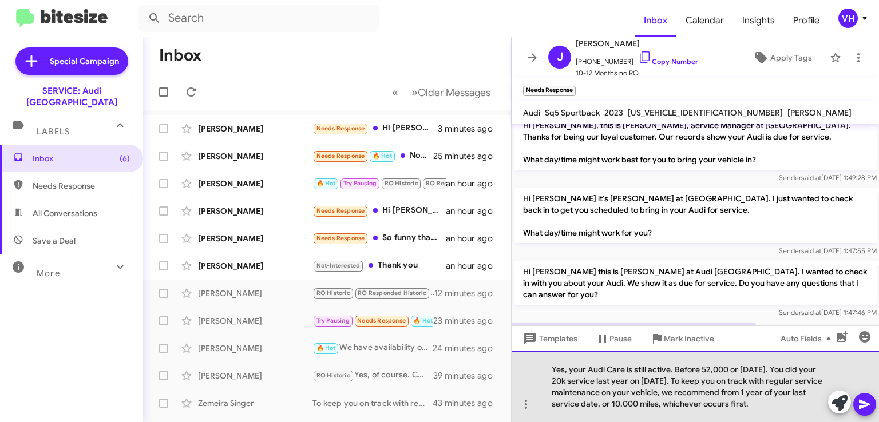
click at [614, 394] on div "Yes, your Audi Care is still active. Before 52,000 or [DATE]. You did your 20k …" at bounding box center [695, 386] width 367 height 71
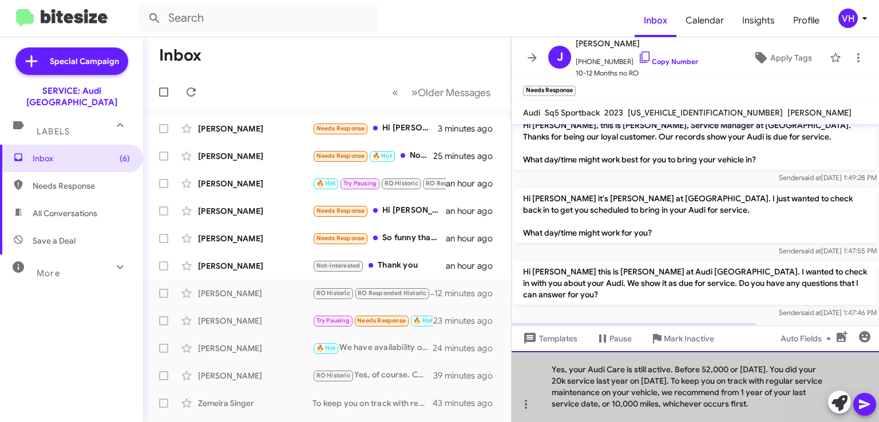
click at [614, 394] on div "Yes, your Audi Care is still active. Before 52,000 or [DATE]. You did your 20k …" at bounding box center [695, 386] width 367 height 71
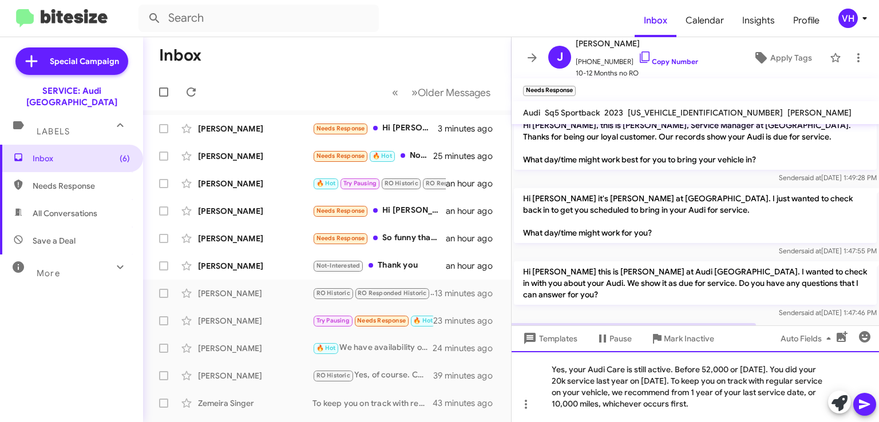
click at [550, 394] on div "Yes, your Audi Care is still active. Before 52,000 or [DATE]. You did your 20k …" at bounding box center [695, 386] width 367 height 71
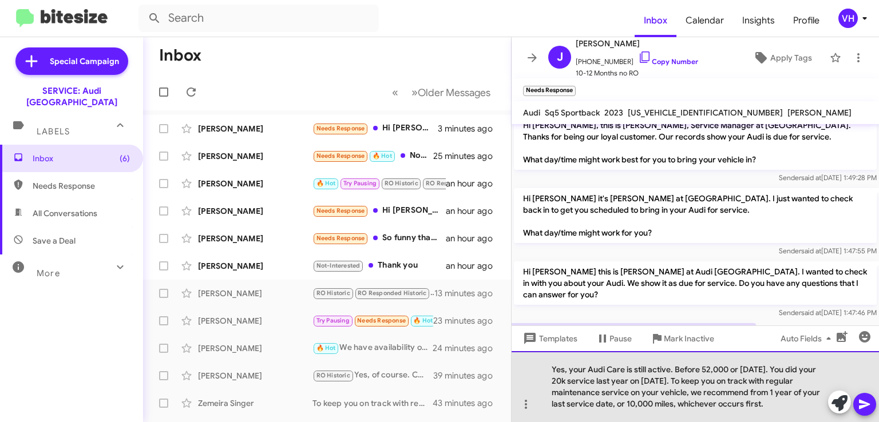
click at [771, 404] on div "Yes, your Audi Care is still active. Before 52,000 or [DATE]. You did your 20k …" at bounding box center [695, 386] width 367 height 71
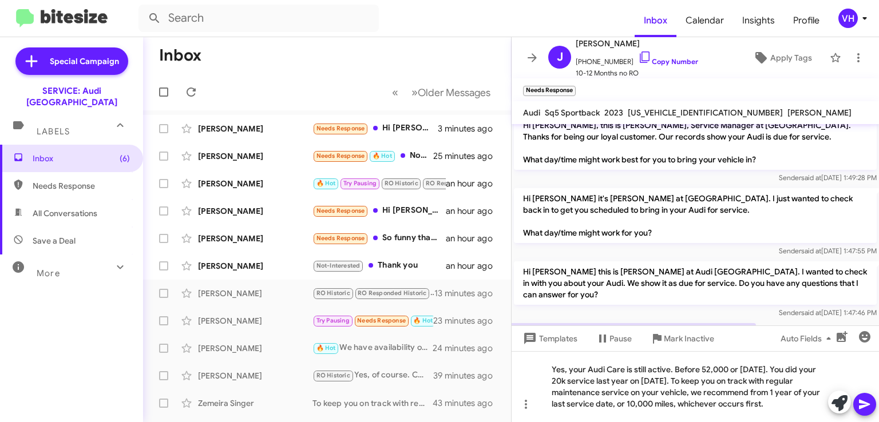
click at [863, 396] on span at bounding box center [865, 404] width 14 height 23
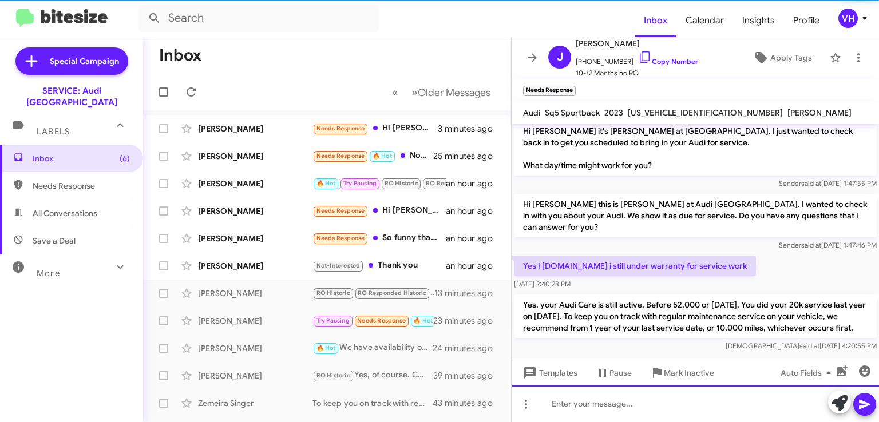
scroll to position [87, 0]
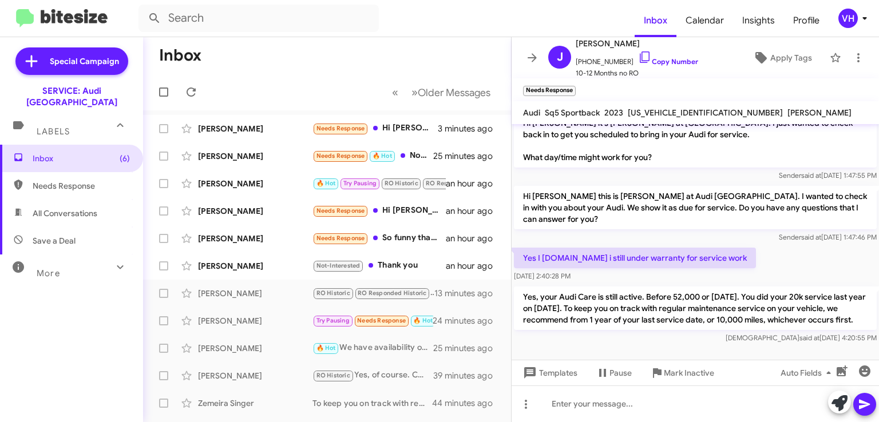
click at [232, 268] on div "[PERSON_NAME]" at bounding box center [255, 265] width 114 height 11
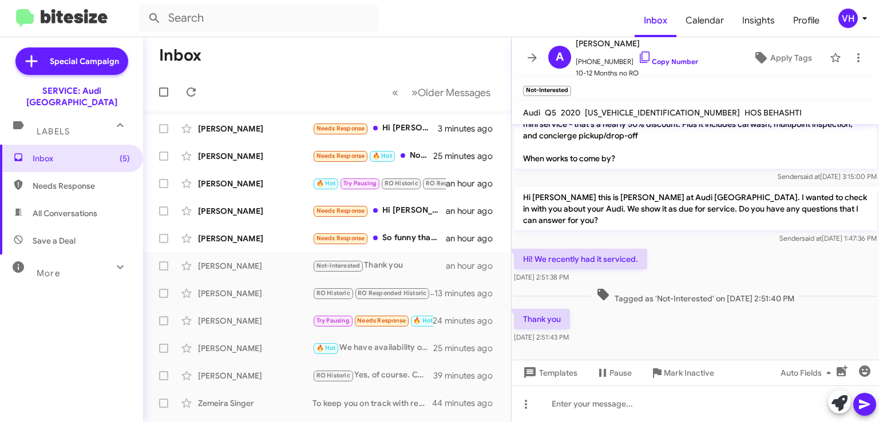
click at [632, 111] on span "[US_VEHICLE_IDENTIFICATION_NUMBER]" at bounding box center [662, 113] width 155 height 10
click at [754, 100] on mat-toolbar "Not-Interested ×" at bounding box center [695, 89] width 367 height 23
click at [556, 375] on span "Templates" at bounding box center [549, 373] width 57 height 21
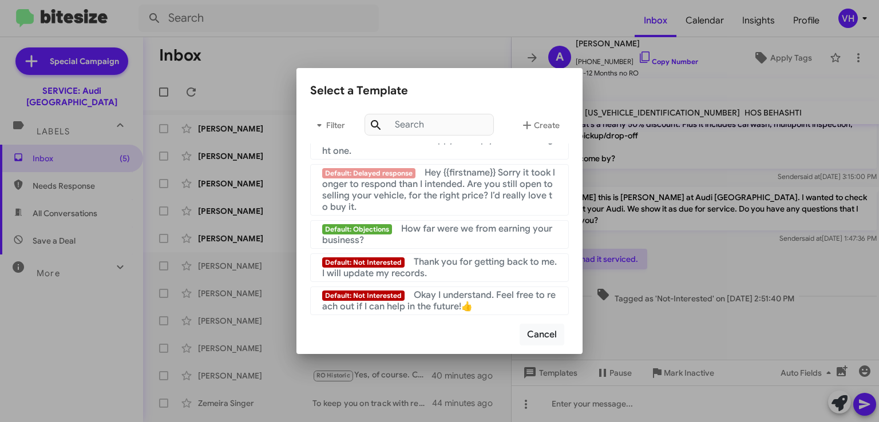
scroll to position [859, 0]
click at [694, 320] on div at bounding box center [439, 211] width 879 height 422
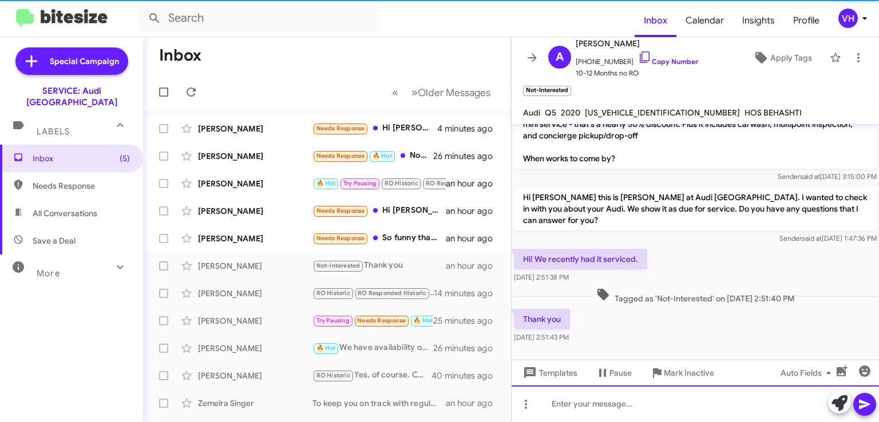
click at [586, 397] on div at bounding box center [695, 404] width 367 height 37
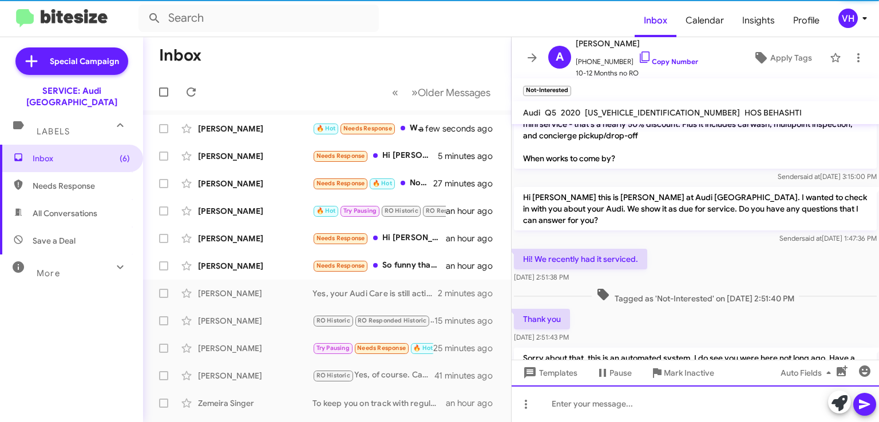
scroll to position [112, 0]
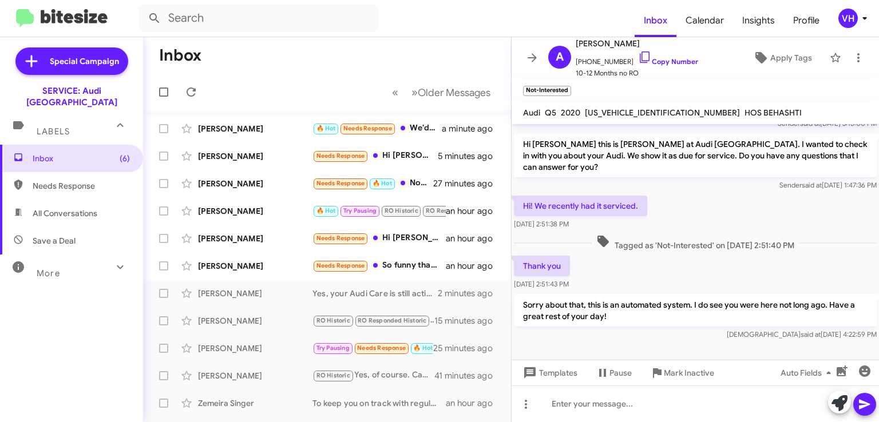
click at [276, 264] on div "[PERSON_NAME]" at bounding box center [255, 265] width 114 height 11
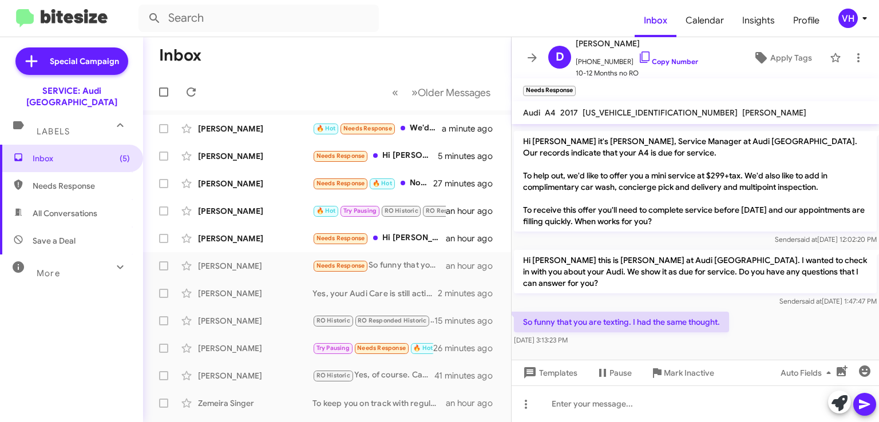
click at [756, 317] on div "So funny that you are texting. I had the same thought. [DATE] 3:13:23 PM" at bounding box center [695, 329] width 367 height 39
click at [621, 113] on span "[US_VEHICLE_IDENTIFICATION_NUMBER]" at bounding box center [660, 113] width 155 height 10
click at [597, 292] on p "Hi [PERSON_NAME] this is [PERSON_NAME] at Audi [GEOGRAPHIC_DATA]. I wanted to c…" at bounding box center [695, 271] width 363 height 43
click at [634, 110] on span "[US_VEHICLE_IDENTIFICATION_NUMBER]" at bounding box center [660, 113] width 155 height 10
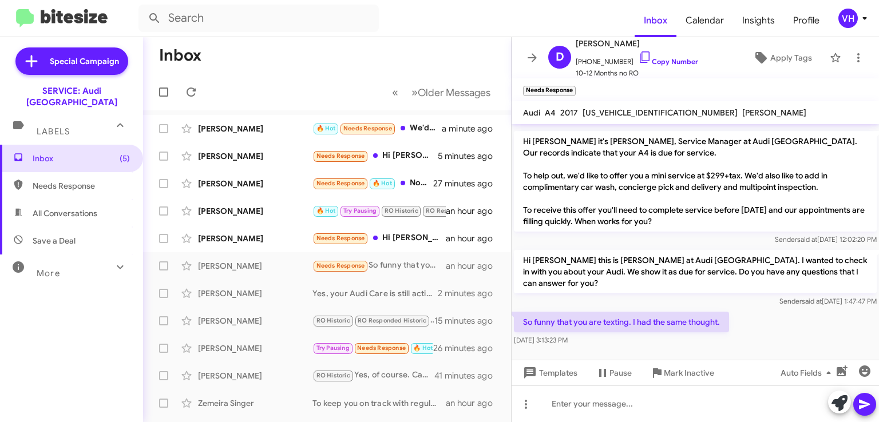
click at [634, 110] on span "[US_VEHICLE_IDENTIFICATION_NUMBER]" at bounding box center [660, 113] width 155 height 10
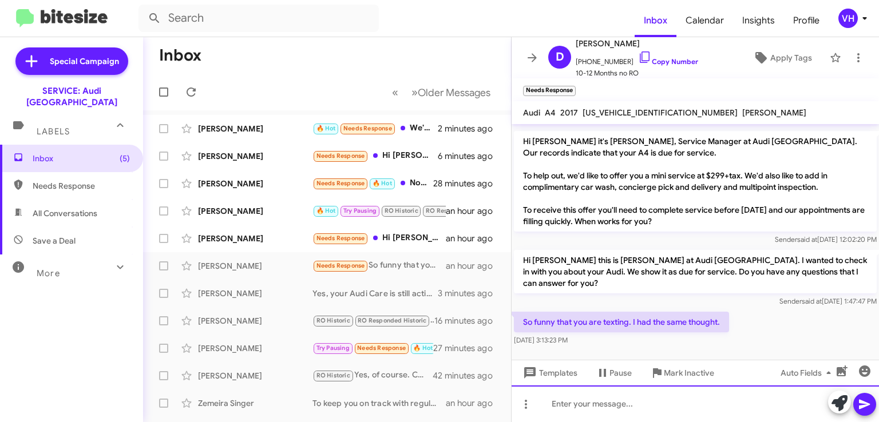
click at [656, 406] on div at bounding box center [695, 404] width 367 height 37
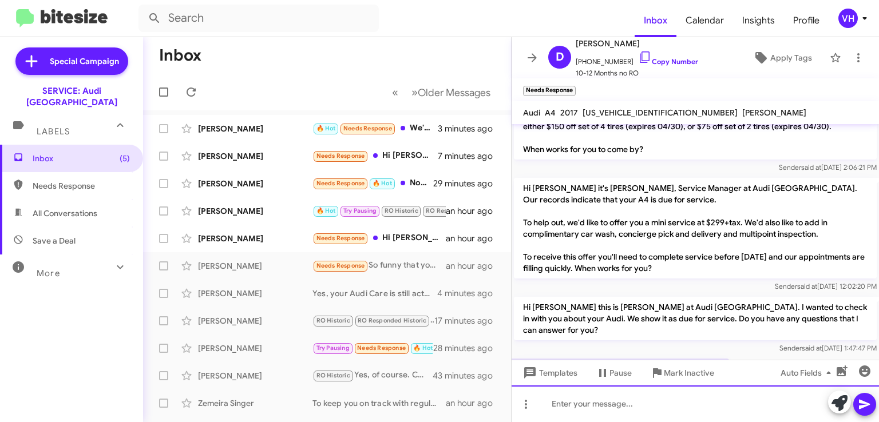
scroll to position [156, 0]
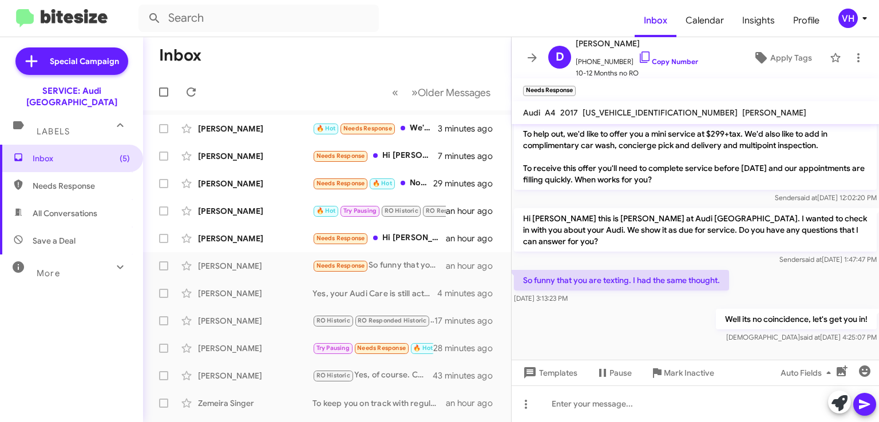
click at [287, 240] on div "[PERSON_NAME]" at bounding box center [255, 238] width 114 height 11
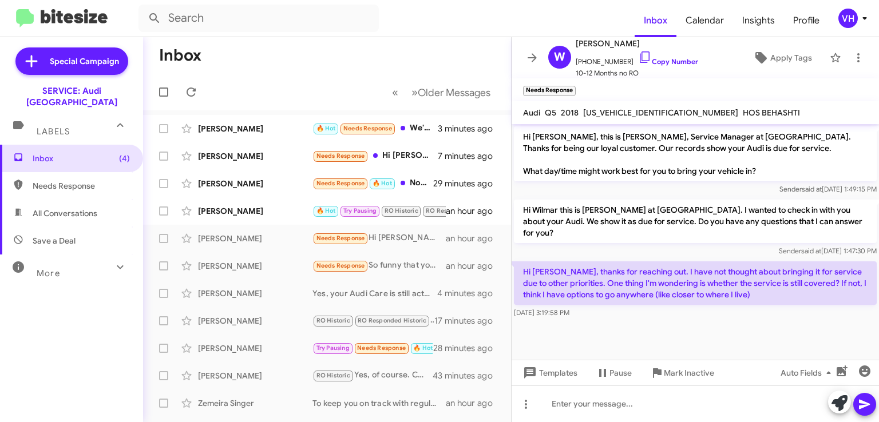
click at [639, 112] on span "[US_VEHICLE_IDENTIFICATION_NUMBER]" at bounding box center [660, 113] width 155 height 10
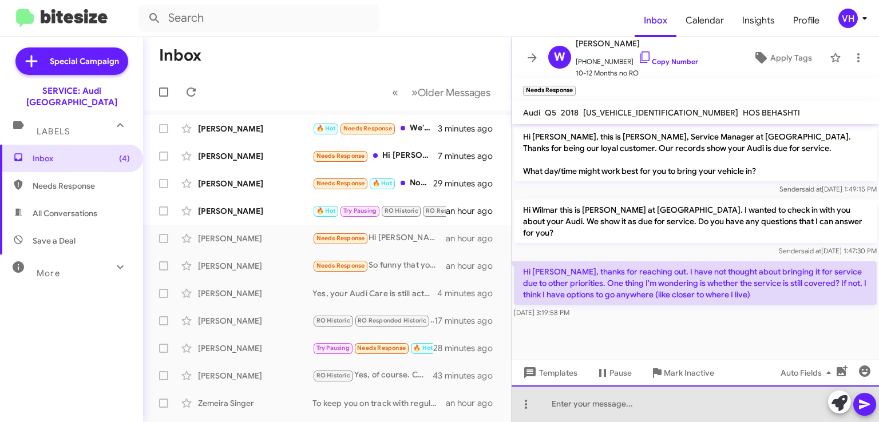
click at [652, 404] on div at bounding box center [695, 404] width 367 height 37
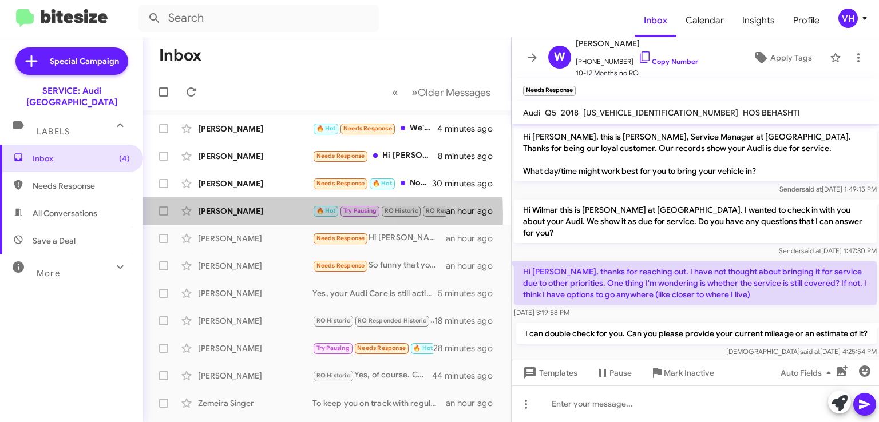
click at [231, 215] on div "[PERSON_NAME]" at bounding box center [255, 210] width 114 height 11
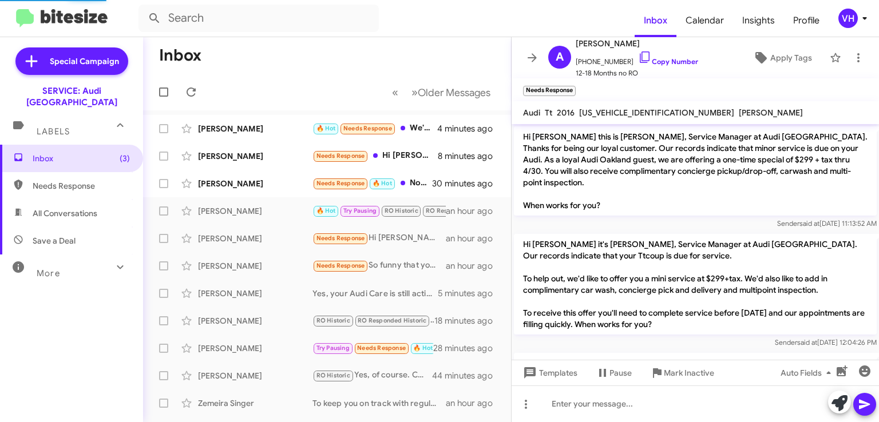
scroll to position [585, 0]
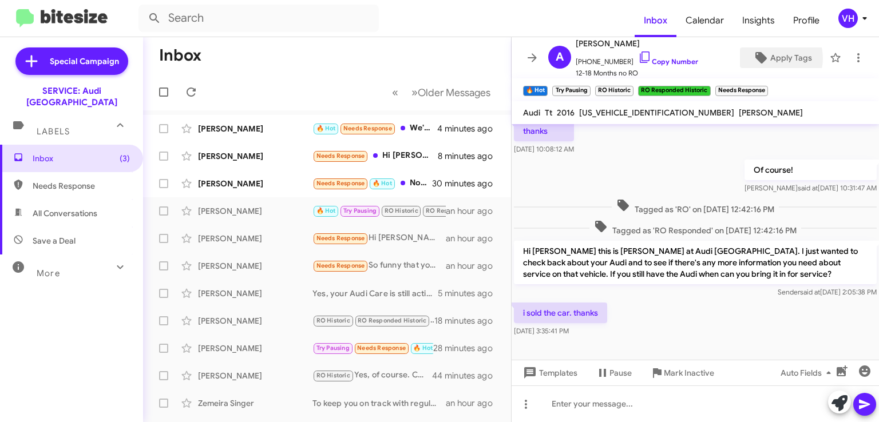
click at [770, 58] on span "Apply Tags" at bounding box center [791, 57] width 42 height 21
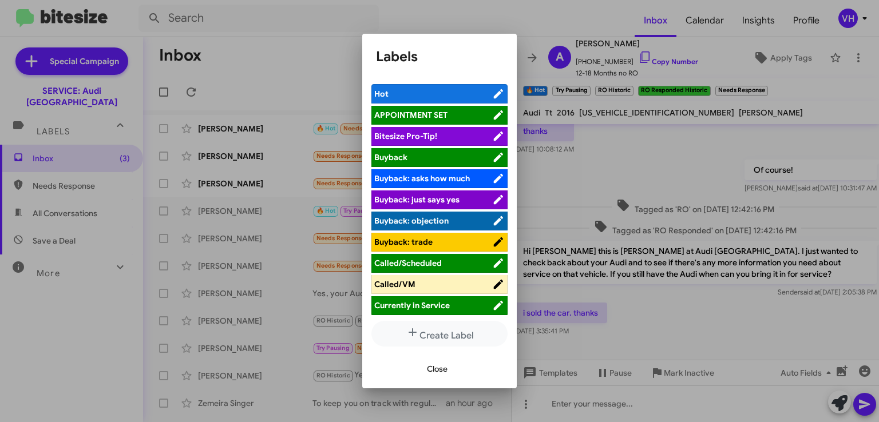
click at [644, 280] on div at bounding box center [439, 211] width 879 height 422
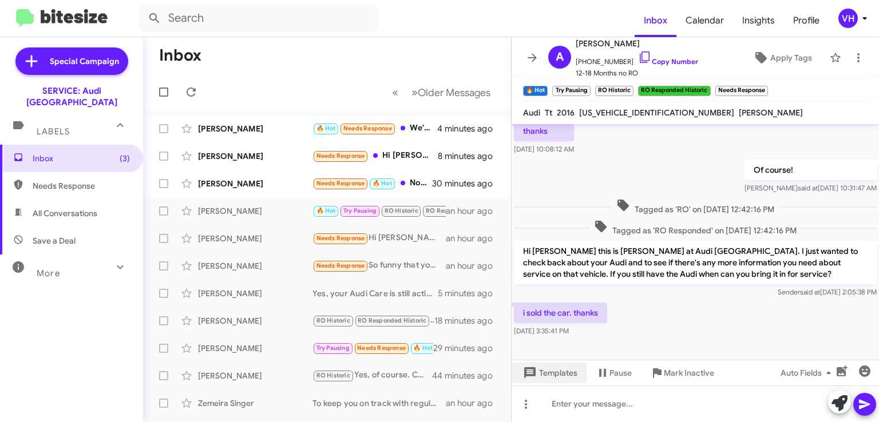
click at [533, 369] on icon at bounding box center [529, 372] width 11 height 11
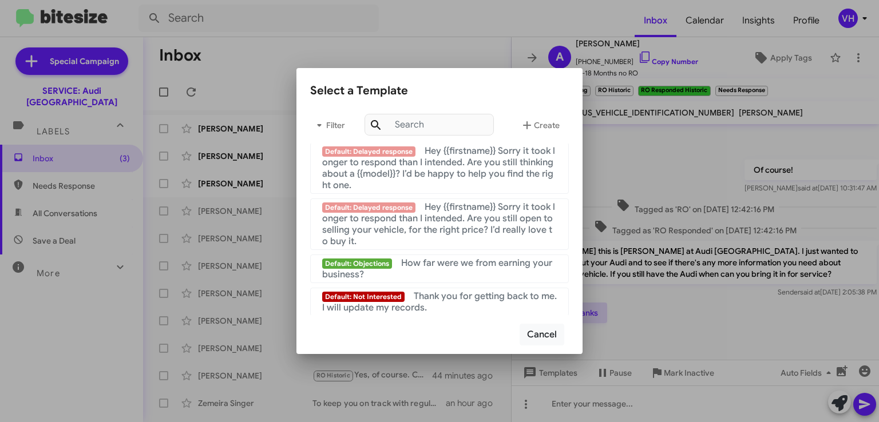
scroll to position [859, 0]
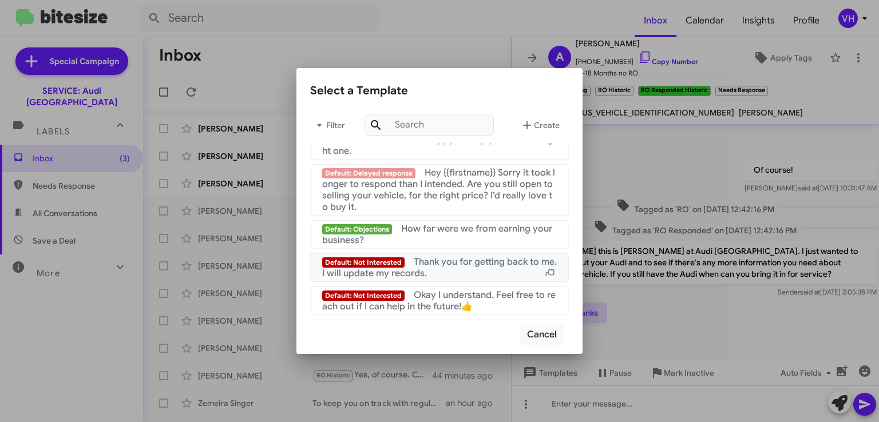
click at [543, 273] on icon at bounding box center [550, 274] width 14 height 9
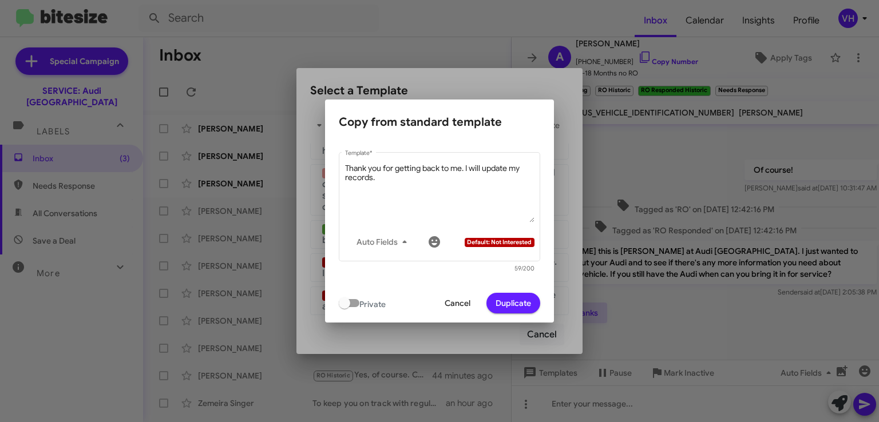
click at [457, 300] on span "Cancel" at bounding box center [458, 303] width 26 height 21
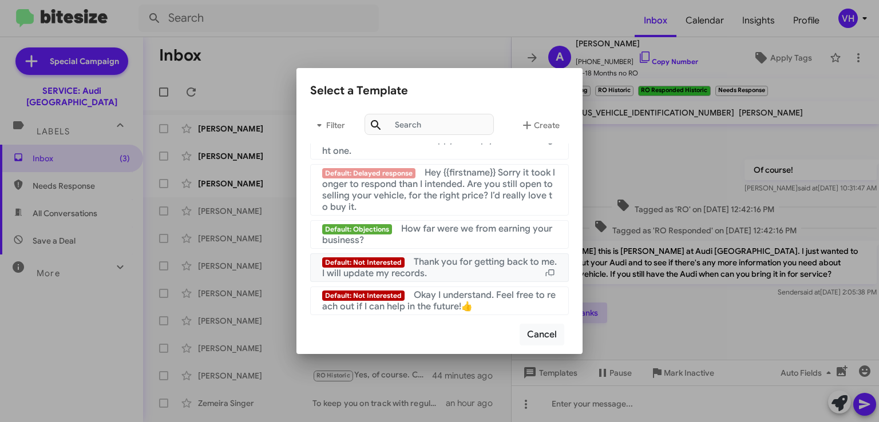
click at [481, 268] on div "Default: Not Interested Thank you for getting back to me. I will update my reco…" at bounding box center [439, 267] width 235 height 23
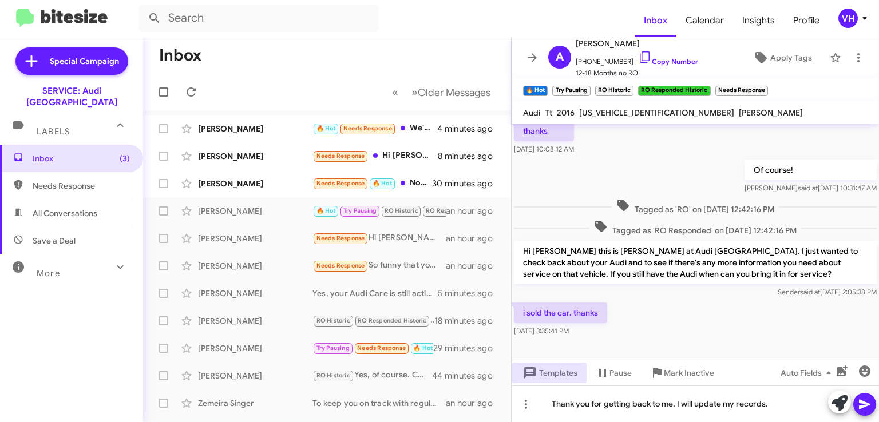
click at [865, 404] on icon at bounding box center [865, 405] width 14 height 14
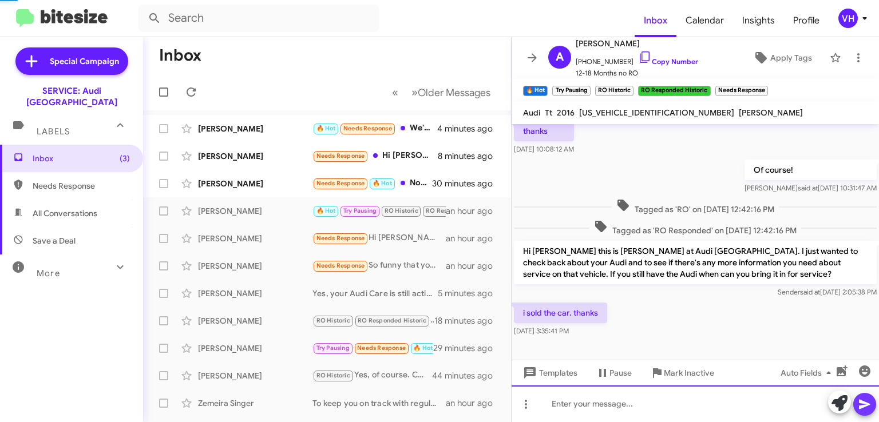
scroll to position [0, 0]
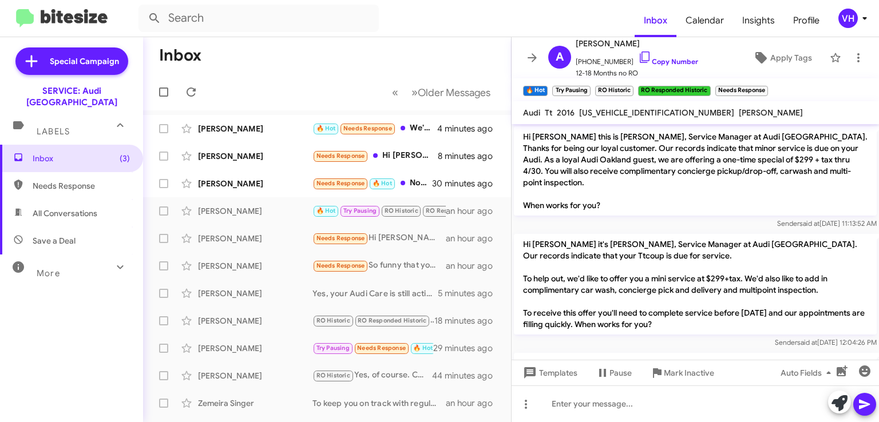
click at [764, 86] on span "×" at bounding box center [765, 85] width 7 height 14
click at [708, 85] on span "×" at bounding box center [707, 85] width 7 height 14
click at [629, 86] on span "×" at bounding box center [630, 85] width 7 height 14
click at [587, 86] on span "×" at bounding box center [587, 85] width 7 height 14
click at [545, 84] on span "×" at bounding box center [544, 85] width 7 height 14
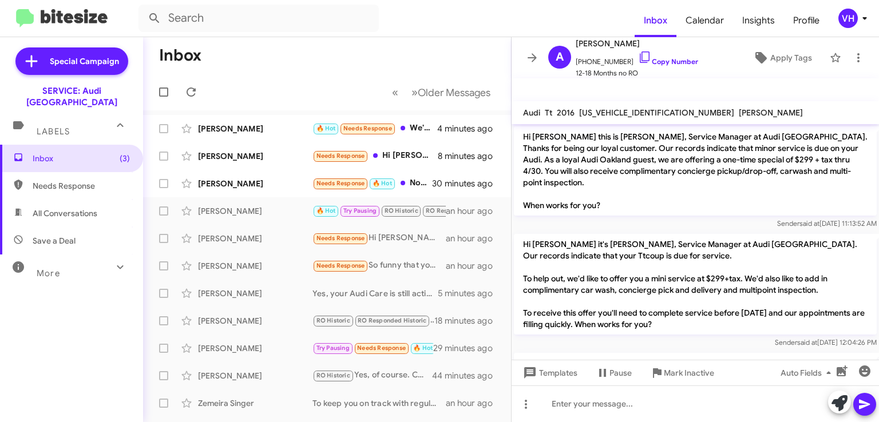
click at [780, 54] on span "Apply Tags" at bounding box center [791, 57] width 42 height 21
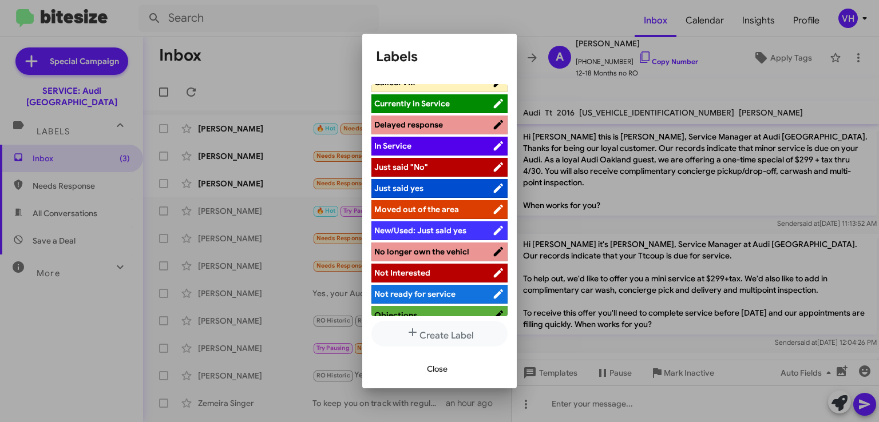
scroll to position [203, 0]
click at [455, 246] on span "No longer own the vehicl" at bounding box center [421, 251] width 95 height 10
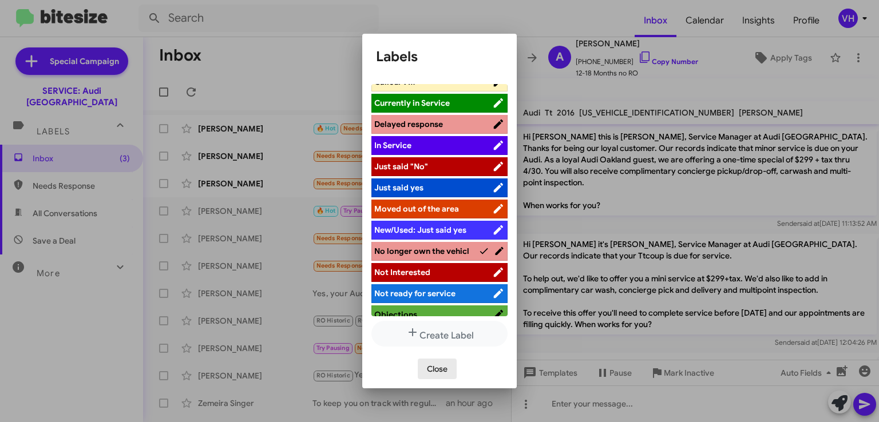
click at [441, 369] on span "Close" at bounding box center [437, 369] width 21 height 21
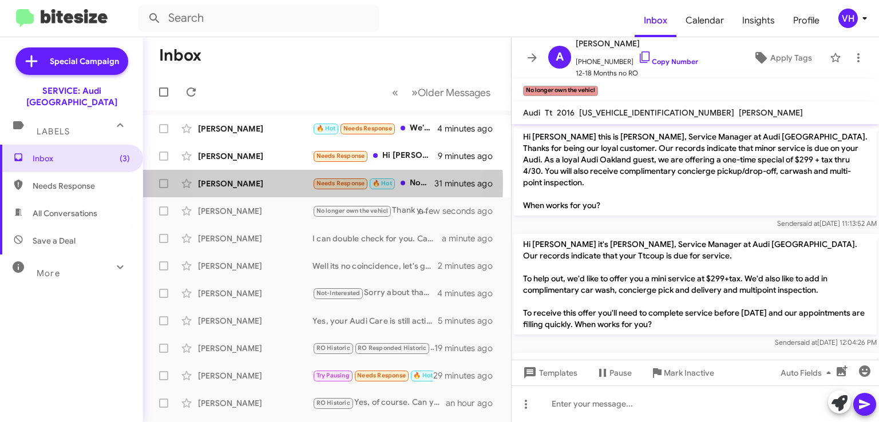
click at [275, 184] on div "[PERSON_NAME]" at bounding box center [255, 183] width 114 height 11
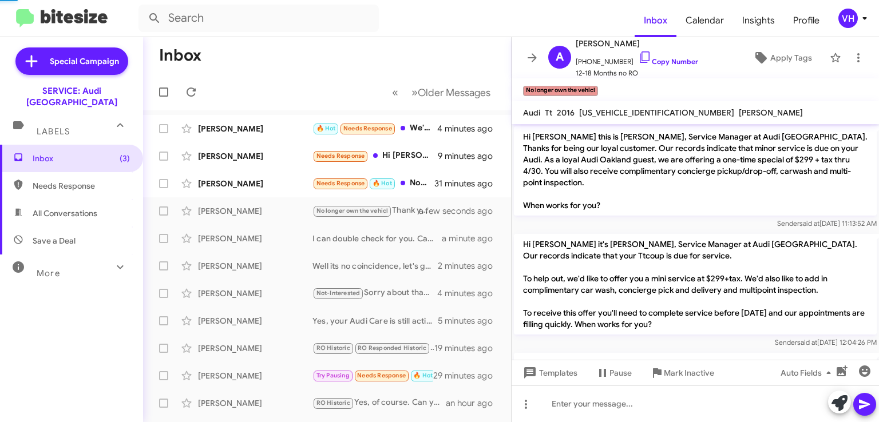
scroll to position [18, 0]
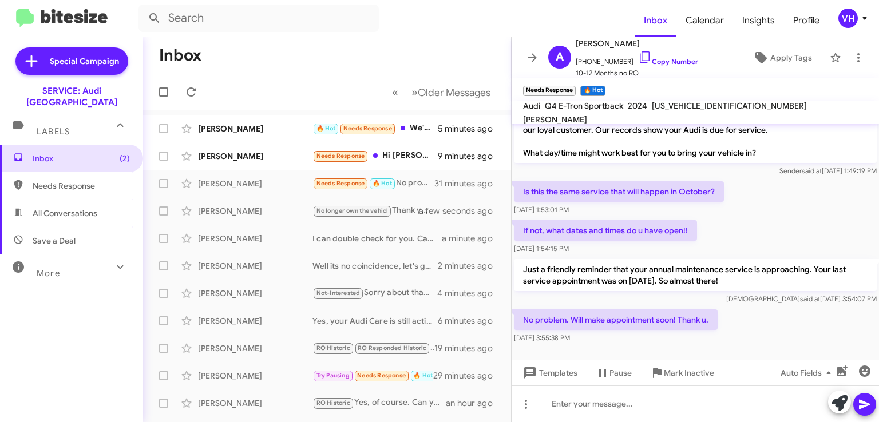
click at [602, 84] on span "×" at bounding box center [602, 85] width 7 height 14
click at [572, 85] on span "×" at bounding box center [572, 85] width 7 height 14
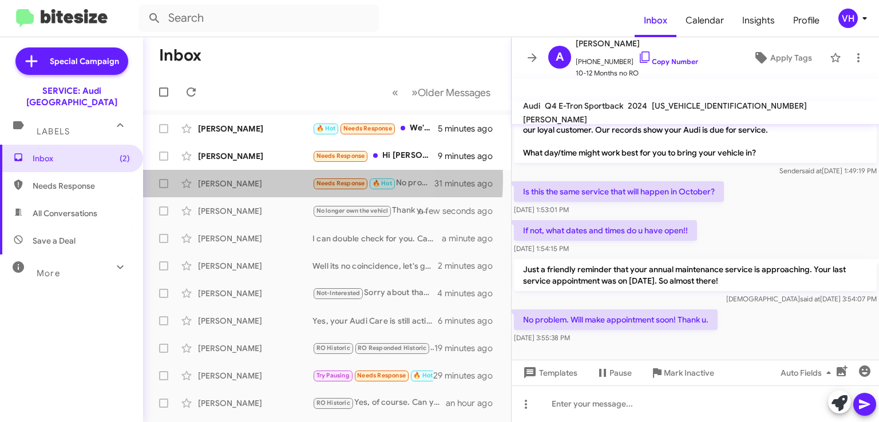
click at [250, 179] on div "[PERSON_NAME]" at bounding box center [255, 183] width 114 height 11
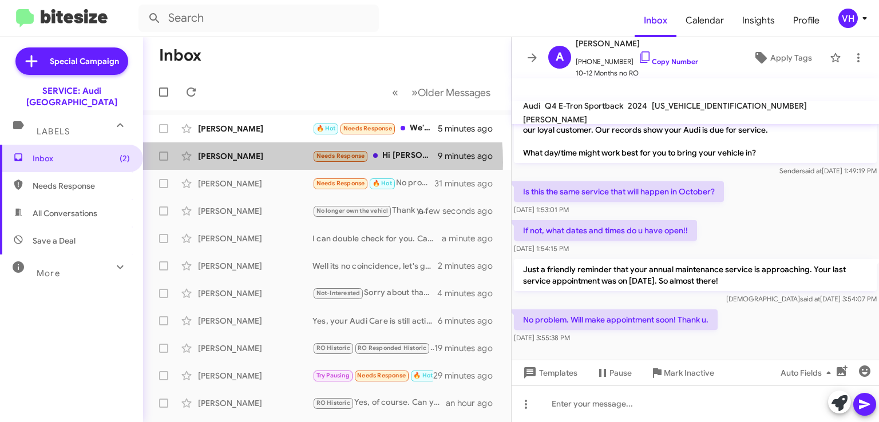
click at [253, 163] on div "[PERSON_NAME] Needs Response Hi [PERSON_NAME]. You are correct. Thanks for reac…" at bounding box center [327, 156] width 350 height 23
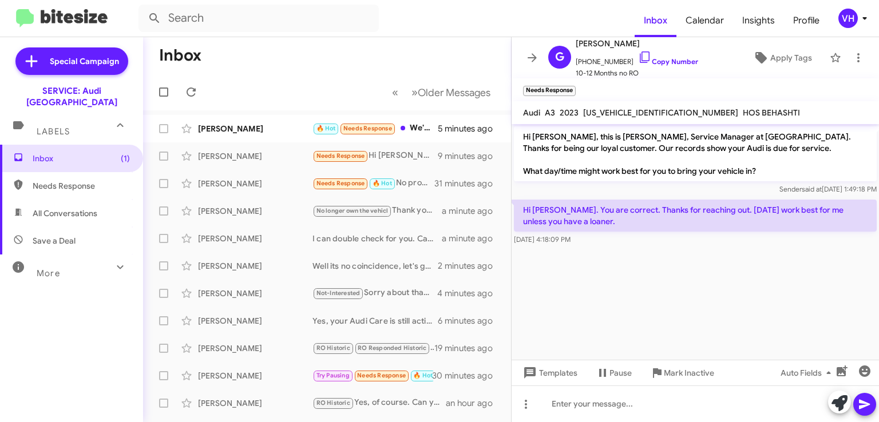
click at [636, 110] on span "[US_VEHICLE_IDENTIFICATION_NUMBER]" at bounding box center [660, 113] width 155 height 10
click at [652, 298] on cdk-virtual-scroll-viewport "Hi [PERSON_NAME], this is [PERSON_NAME], Service Manager at [GEOGRAPHIC_DATA]. …" at bounding box center [695, 242] width 367 height 236
click at [625, 106] on div "[US_VEHICLE_IDENTIFICATION_NUMBER]" at bounding box center [661, 113] width 160 height 14
click at [623, 113] on span "[US_VEHICLE_IDENTIFICATION_NUMBER]" at bounding box center [660, 113] width 155 height 10
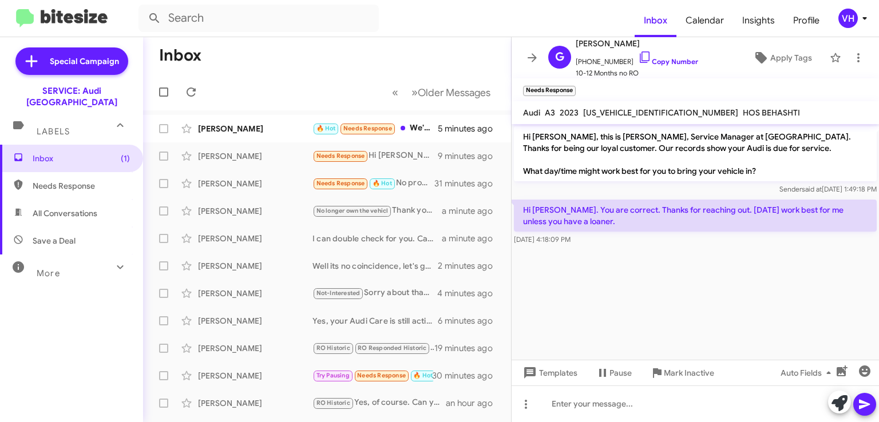
click at [623, 113] on span "[US_VEHICLE_IDENTIFICATION_NUMBER]" at bounding box center [660, 113] width 155 height 10
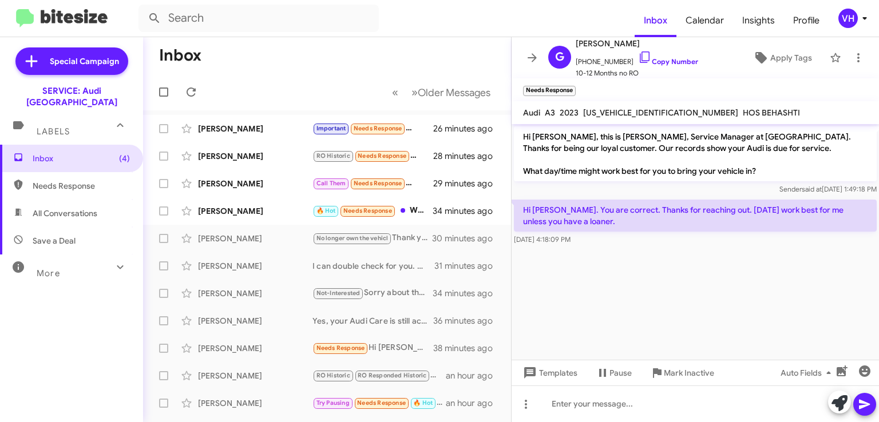
click at [681, 284] on cdk-virtual-scroll-viewport "Hi [PERSON_NAME], this is [PERSON_NAME], Service Manager at [GEOGRAPHIC_DATA]. …" at bounding box center [695, 242] width 367 height 236
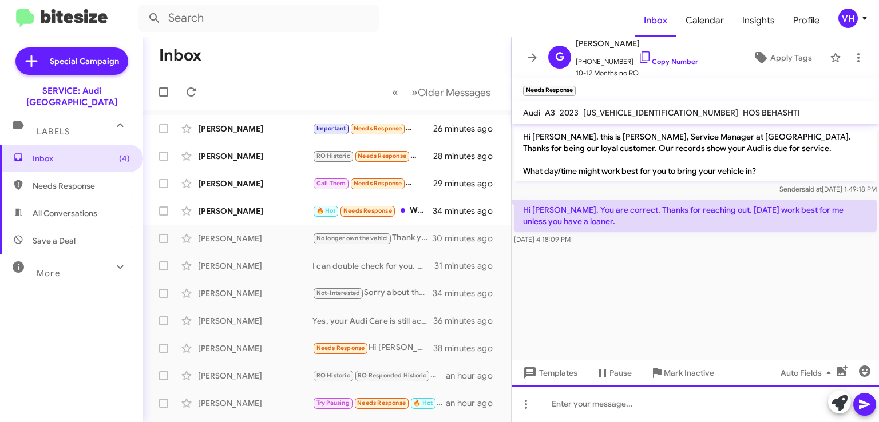
click at [692, 399] on div at bounding box center [695, 404] width 367 height 37
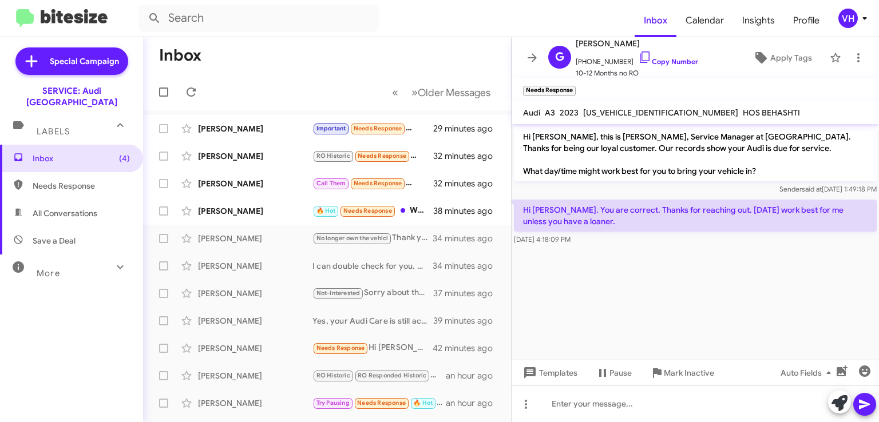
click at [673, 261] on cdk-virtual-scroll-viewport "Hi [PERSON_NAME], this is [PERSON_NAME], Service Manager at [GEOGRAPHIC_DATA]. …" at bounding box center [695, 242] width 367 height 236
